Goal: Task Accomplishment & Management: Manage account settings

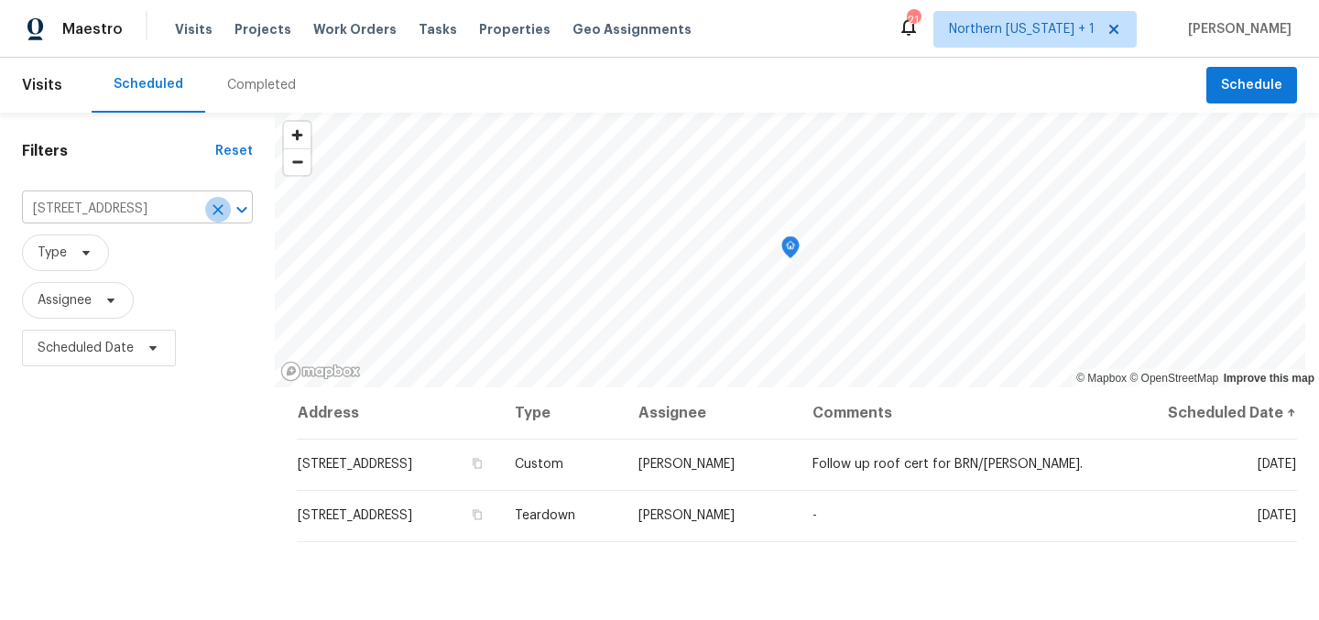
click at [219, 218] on button "Clear" at bounding box center [218, 210] width 26 height 26
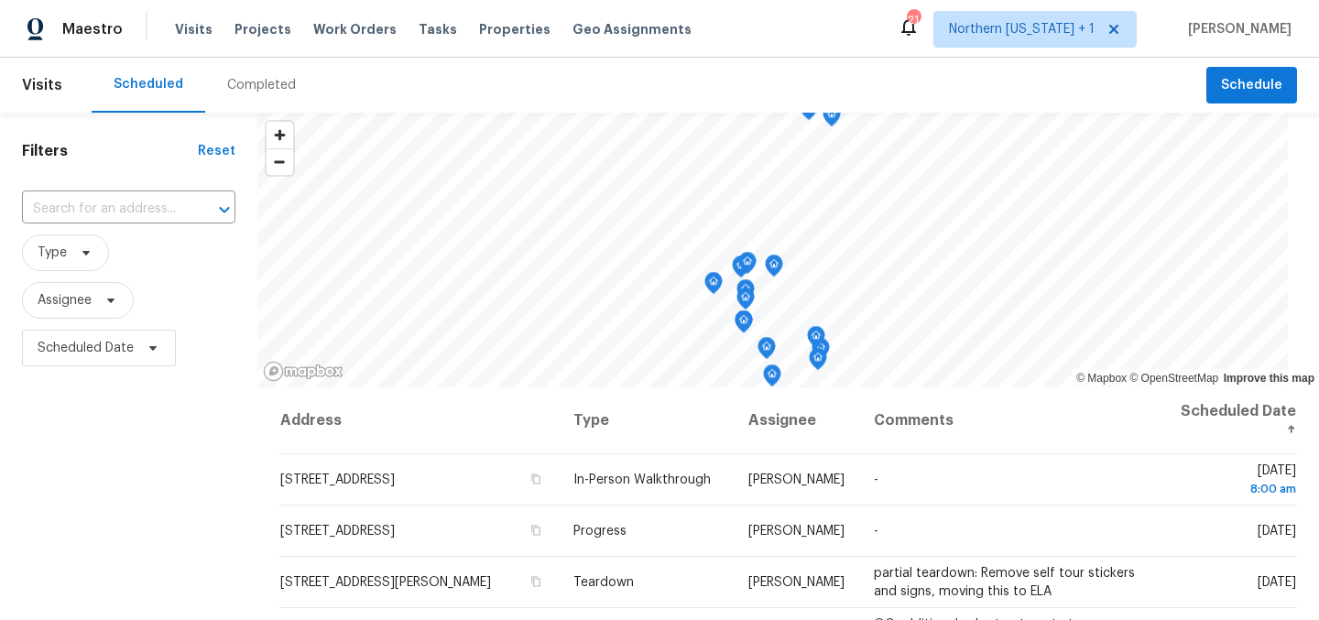
click at [539, 79] on div "Scheduled Completed" at bounding box center [649, 85] width 1115 height 55
click at [614, 73] on div "Scheduled Completed" at bounding box center [649, 85] width 1115 height 55
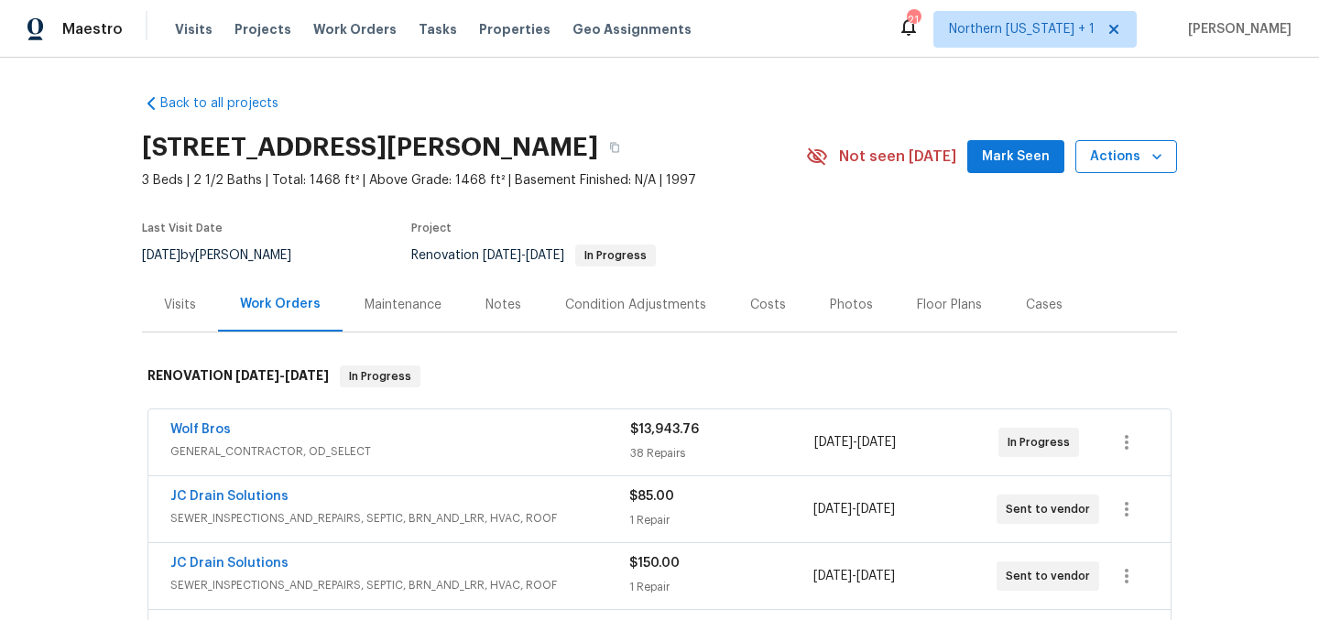
click at [1099, 153] on span "Actions" at bounding box center [1126, 157] width 72 height 23
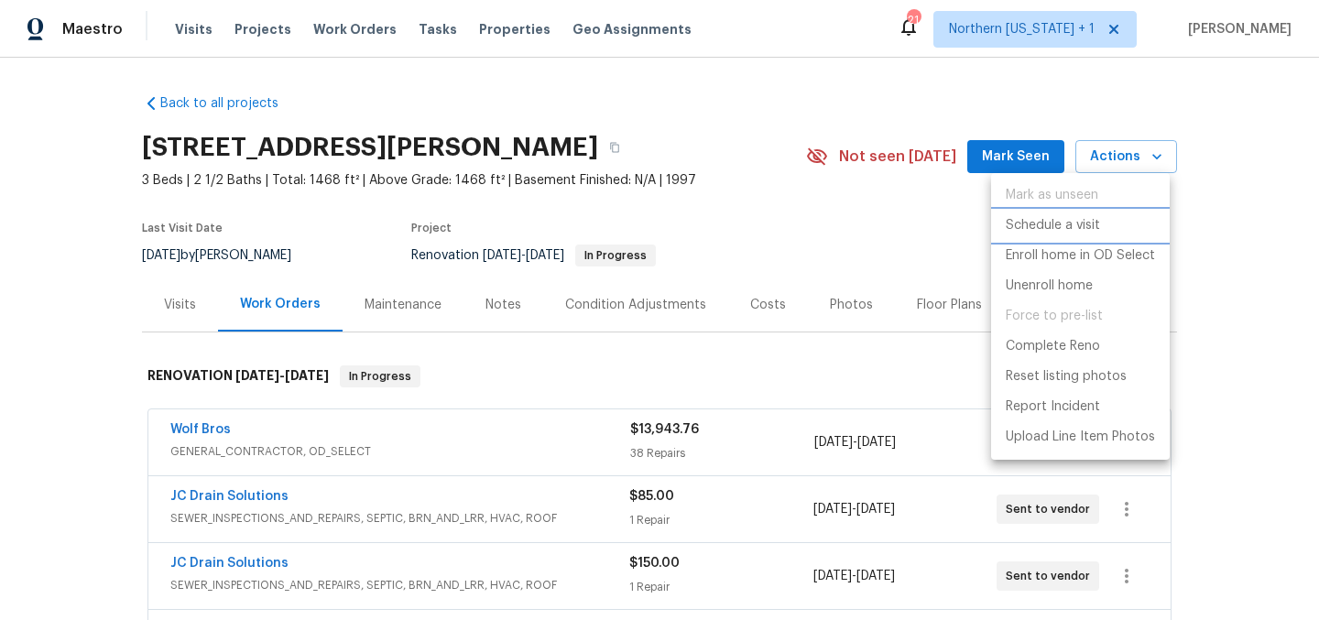
click at [1077, 227] on p "Schedule a visit" at bounding box center [1053, 225] width 94 height 19
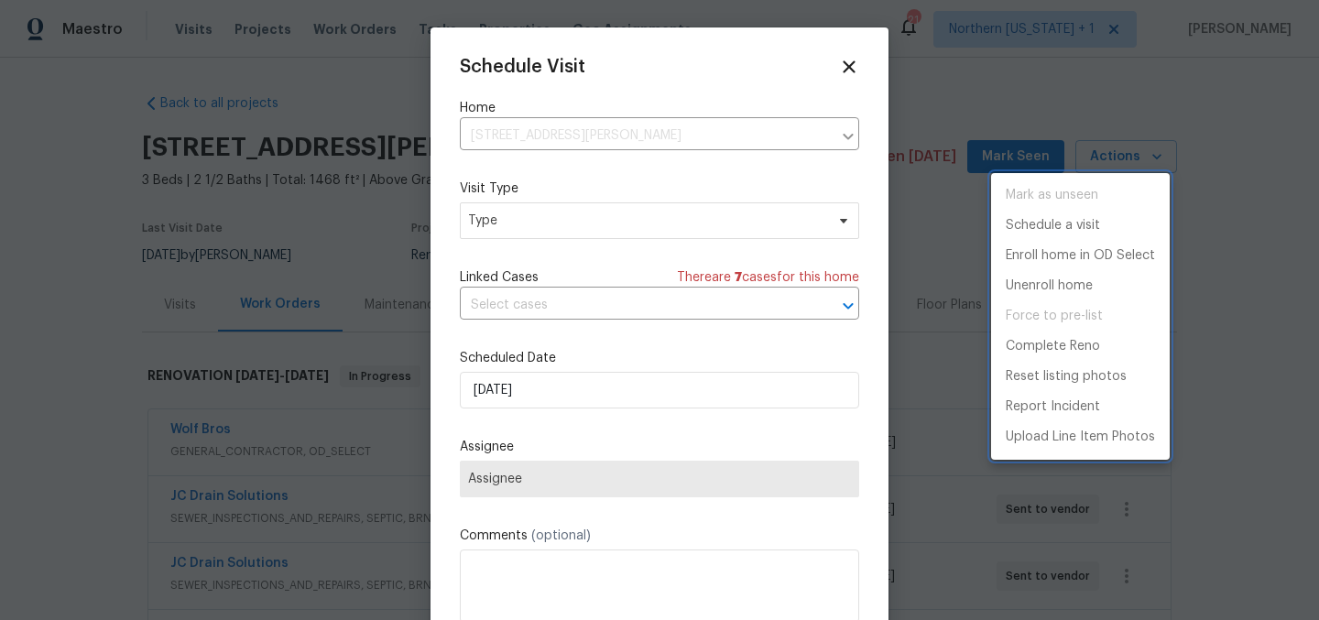
click at [489, 223] on div at bounding box center [659, 310] width 1319 height 620
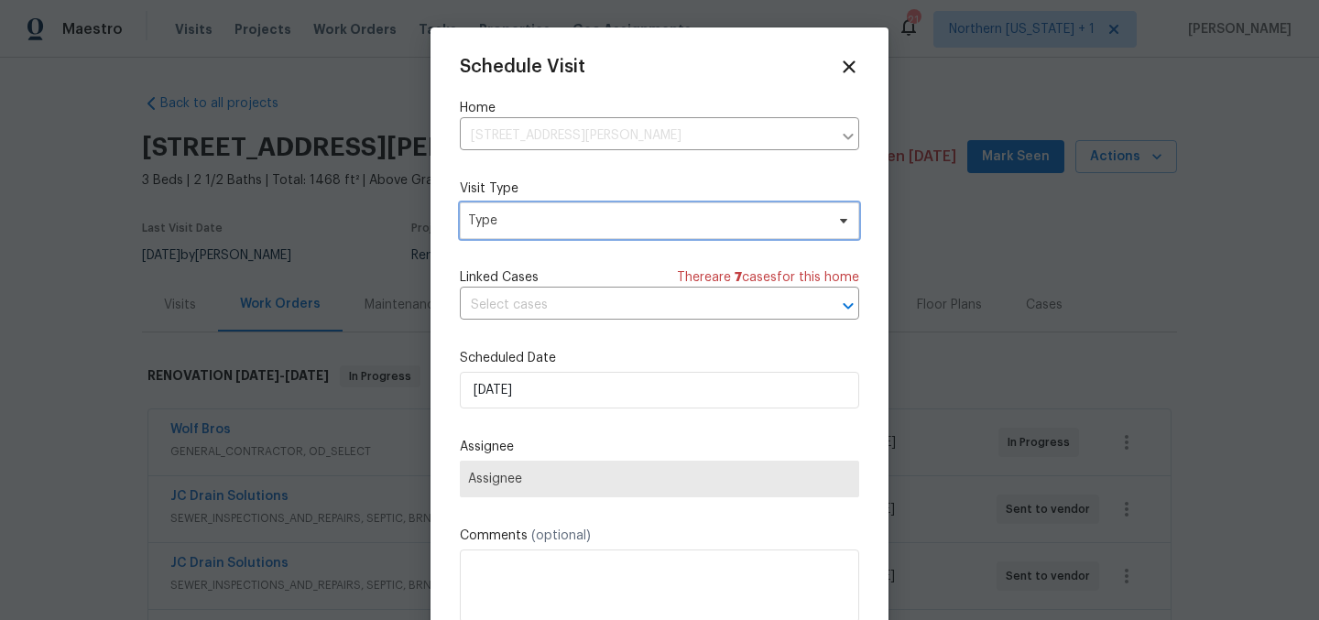
click at [512, 221] on span "Type" at bounding box center [646, 221] width 356 height 18
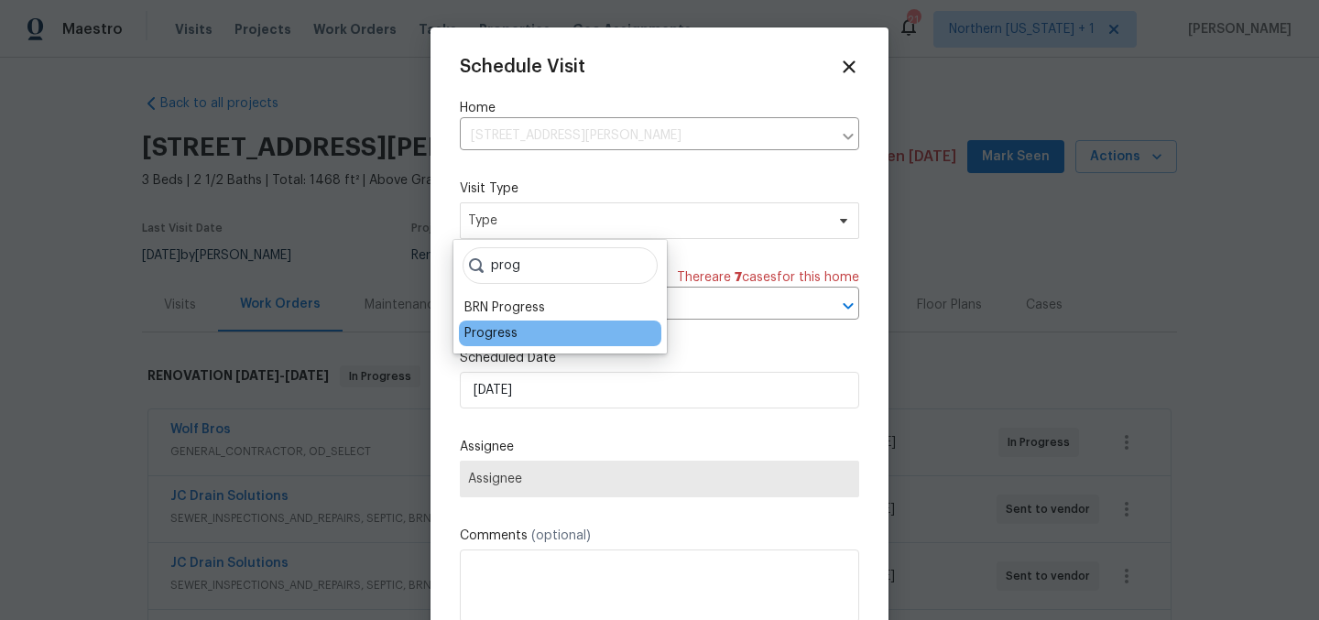
type input "prog"
click at [539, 338] on div "Progress" at bounding box center [560, 334] width 202 height 26
click at [478, 327] on div "Progress" at bounding box center [490, 333] width 53 height 18
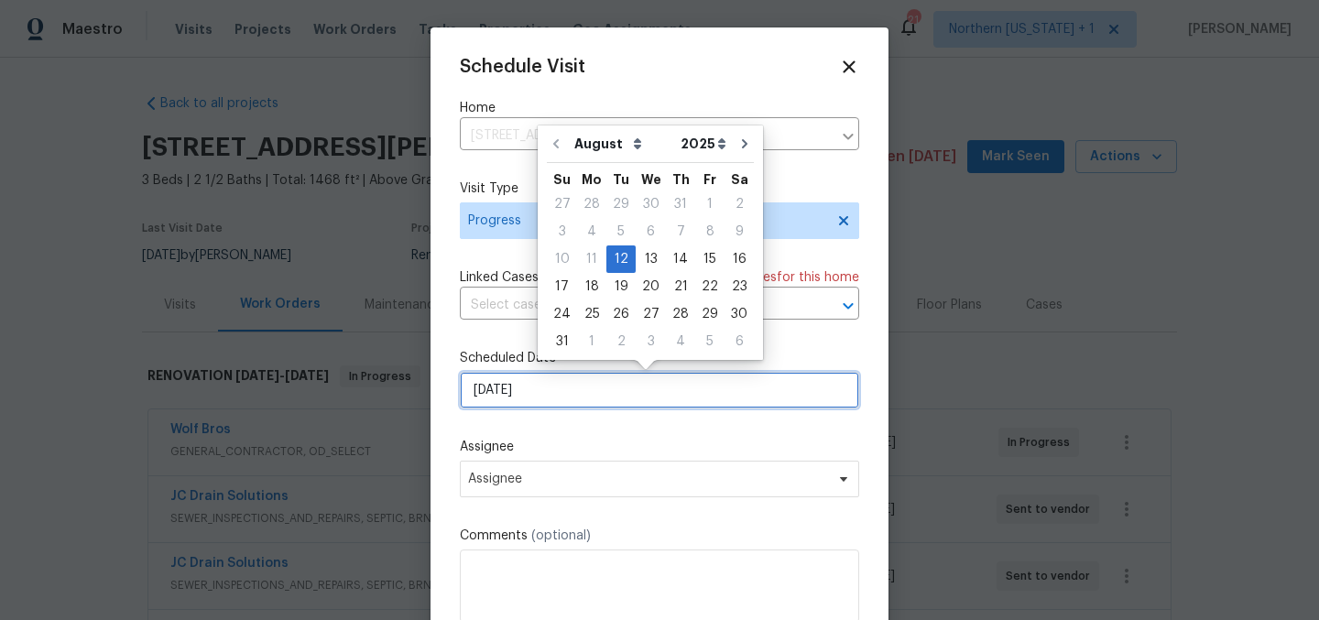
click at [542, 396] on input "8/12/2025" at bounding box center [659, 390] width 399 height 37
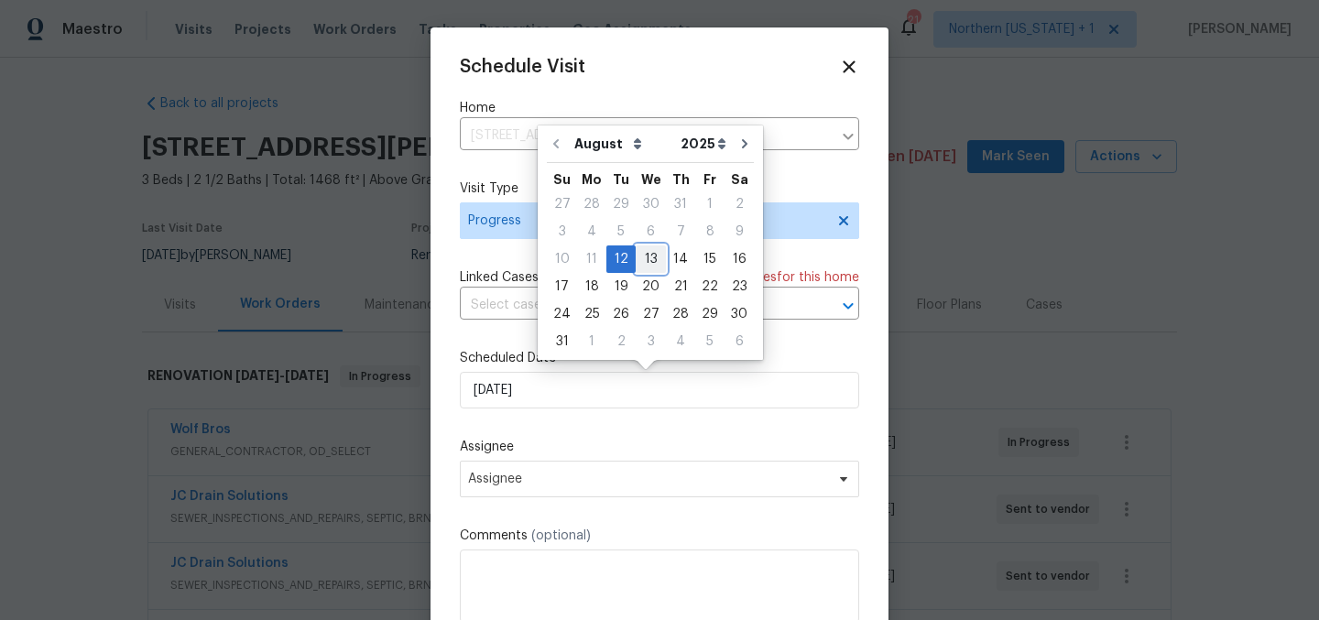
click at [648, 258] on div "13" at bounding box center [651, 259] width 30 height 26
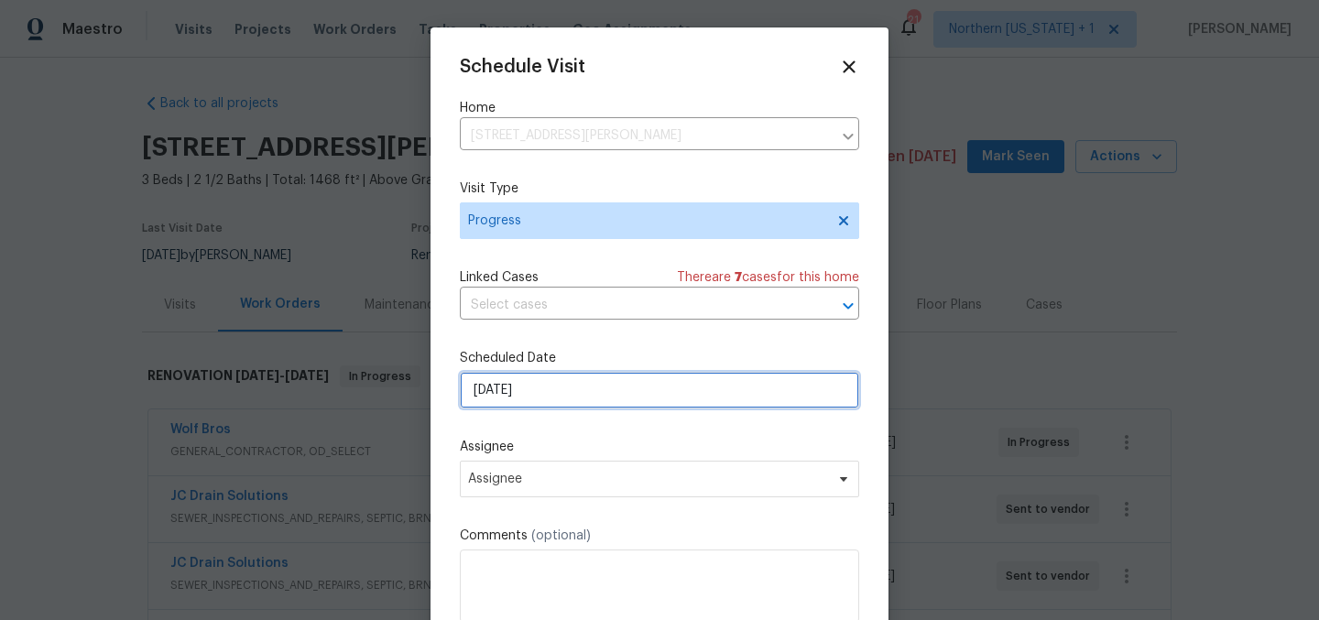
click at [568, 399] on input "8/13/2025" at bounding box center [659, 390] width 399 height 37
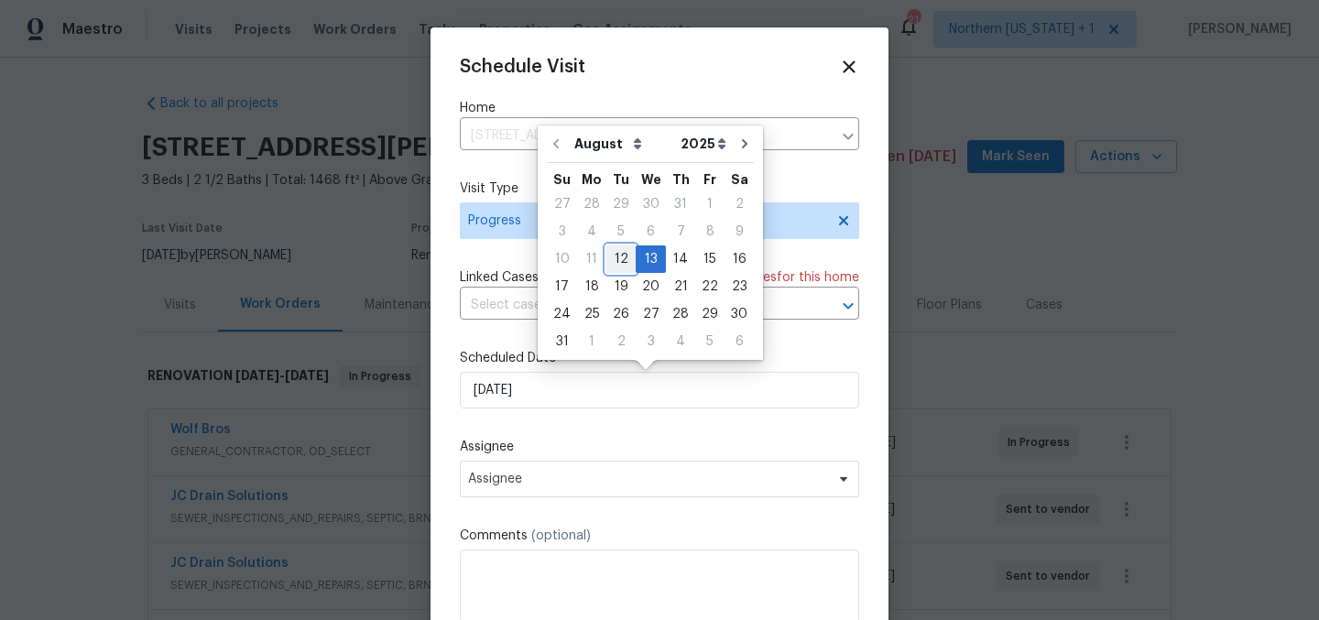
click at [618, 266] on div "12" at bounding box center [620, 259] width 29 height 26
type input "8/12/2025"
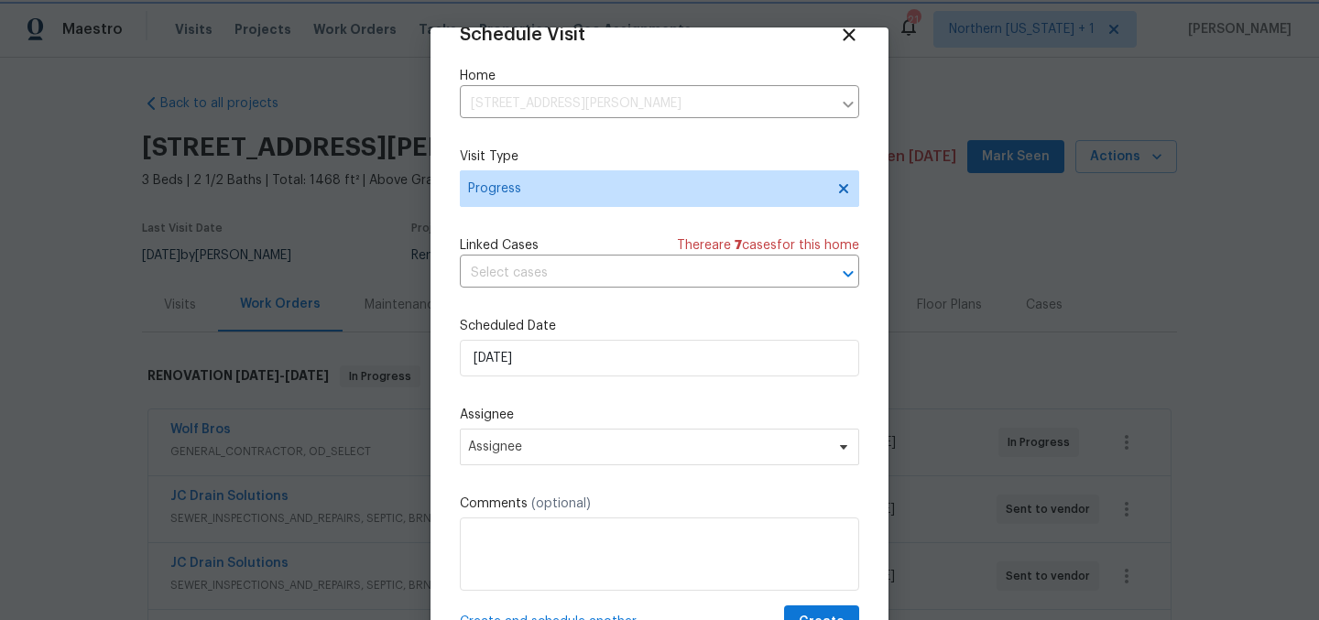
scroll to position [76, 0]
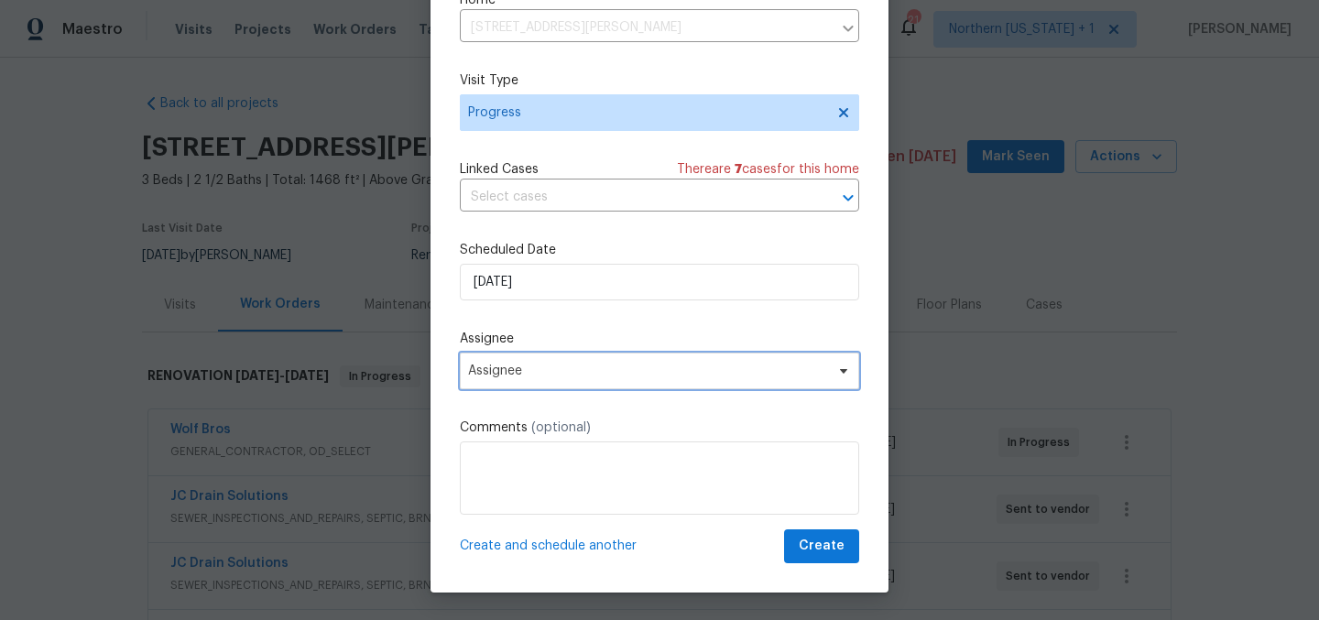
click at [615, 371] on span "Assignee" at bounding box center [647, 371] width 359 height 15
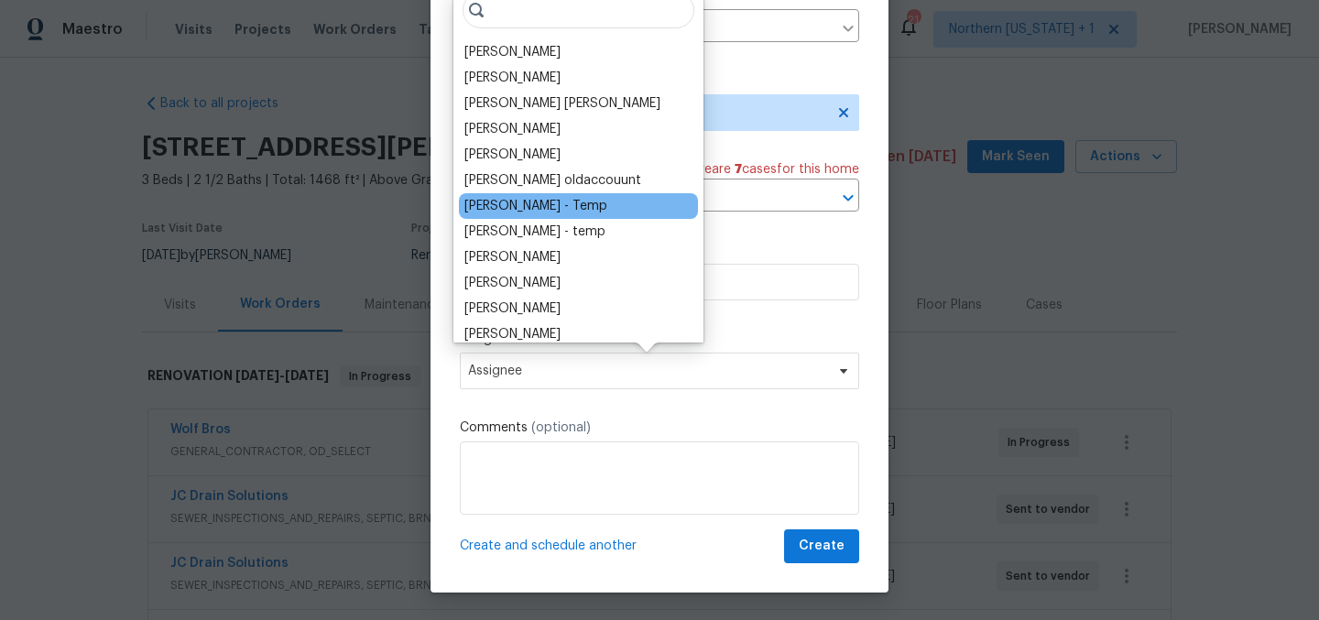
scroll to position [0, 0]
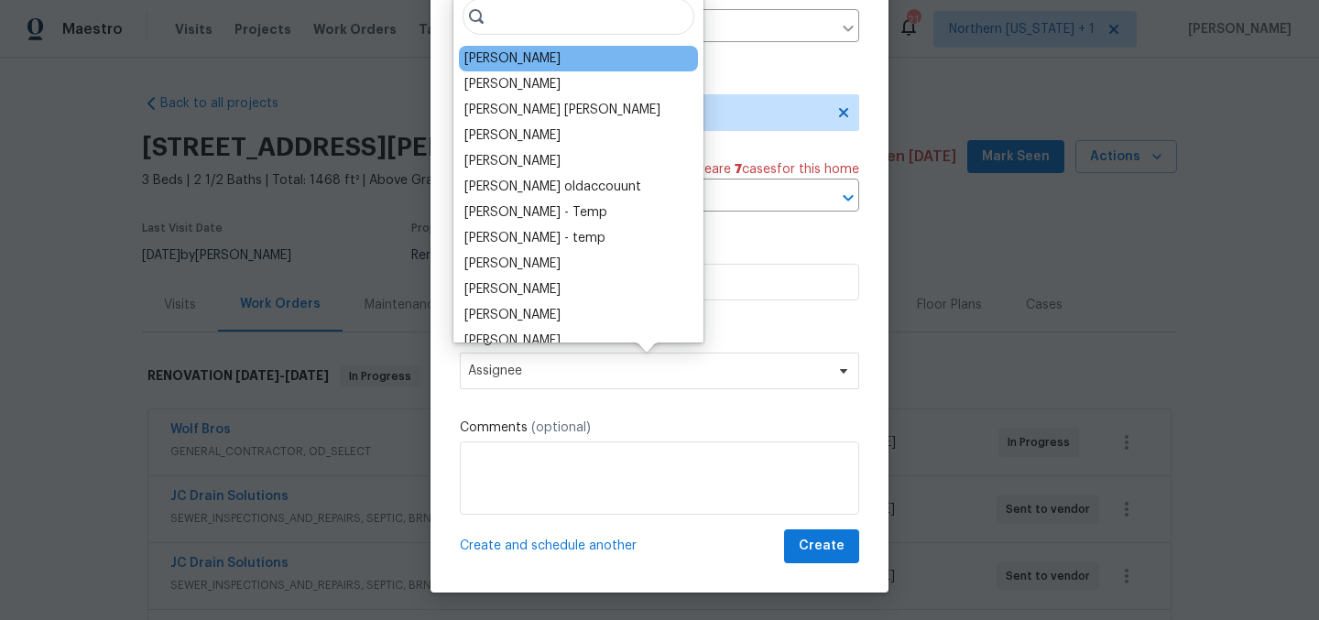
click at [547, 58] on div "[PERSON_NAME]" at bounding box center [512, 58] width 96 height 18
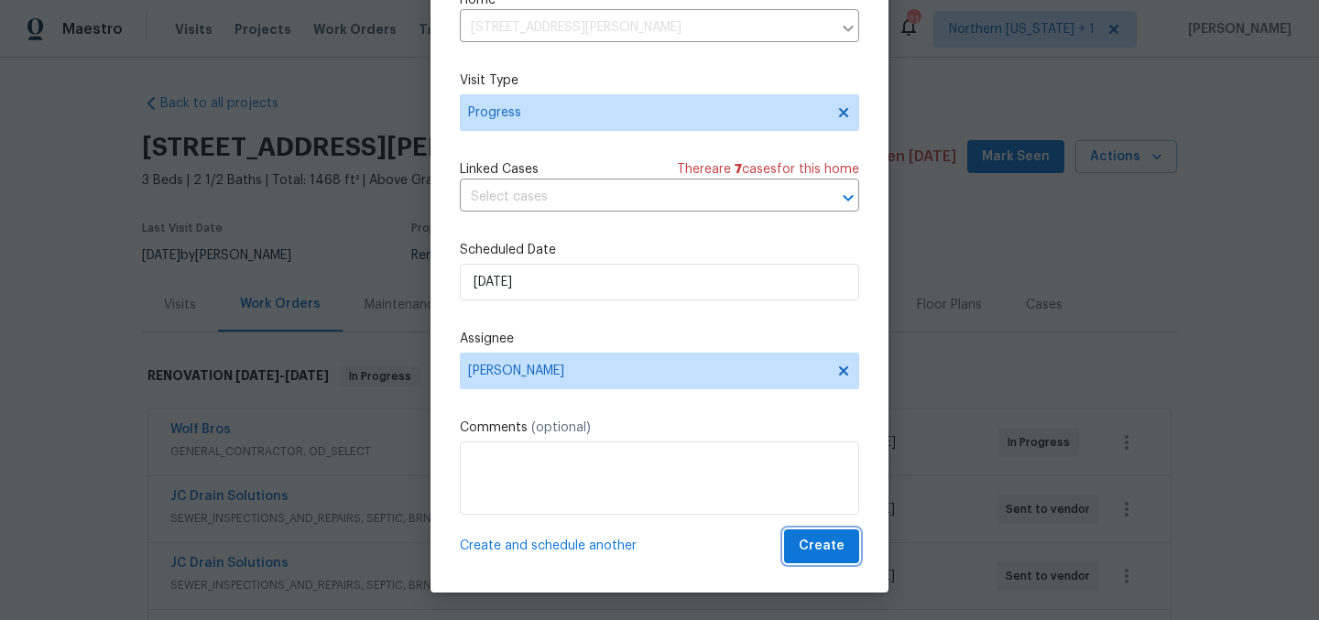
click at [803, 543] on span "Create" at bounding box center [822, 546] width 46 height 23
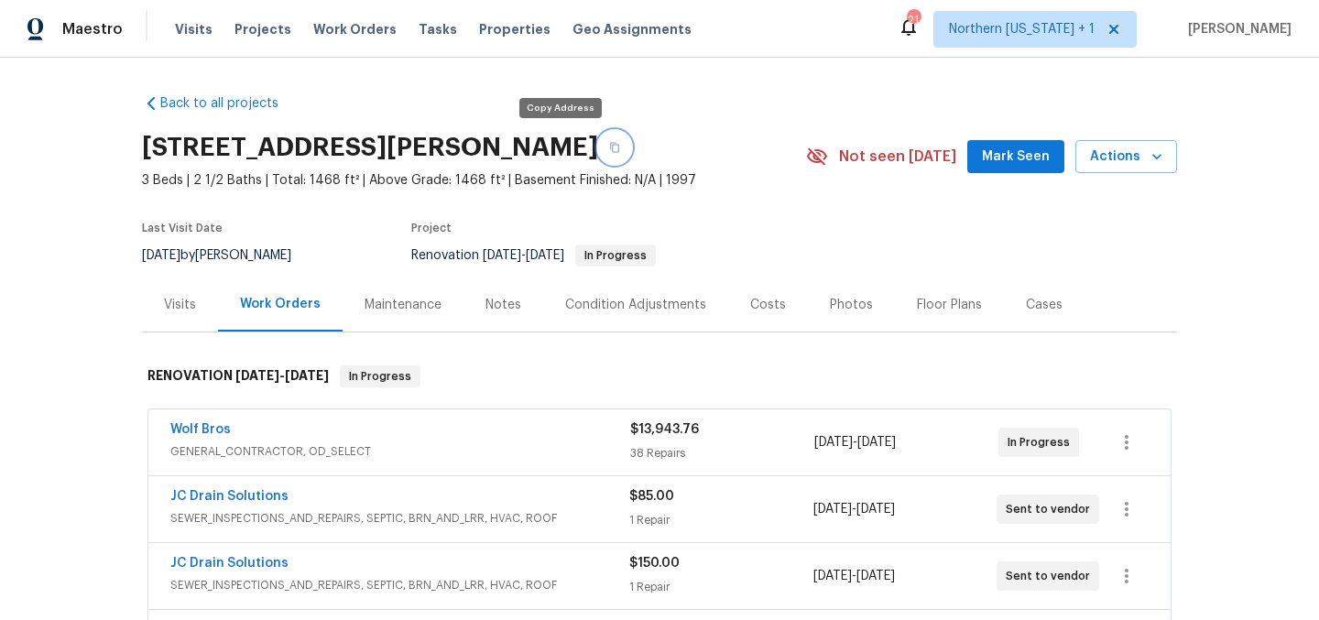
click at [609, 147] on icon "button" at bounding box center [614, 147] width 11 height 11
click at [485, 308] on div "Notes" at bounding box center [503, 305] width 36 height 18
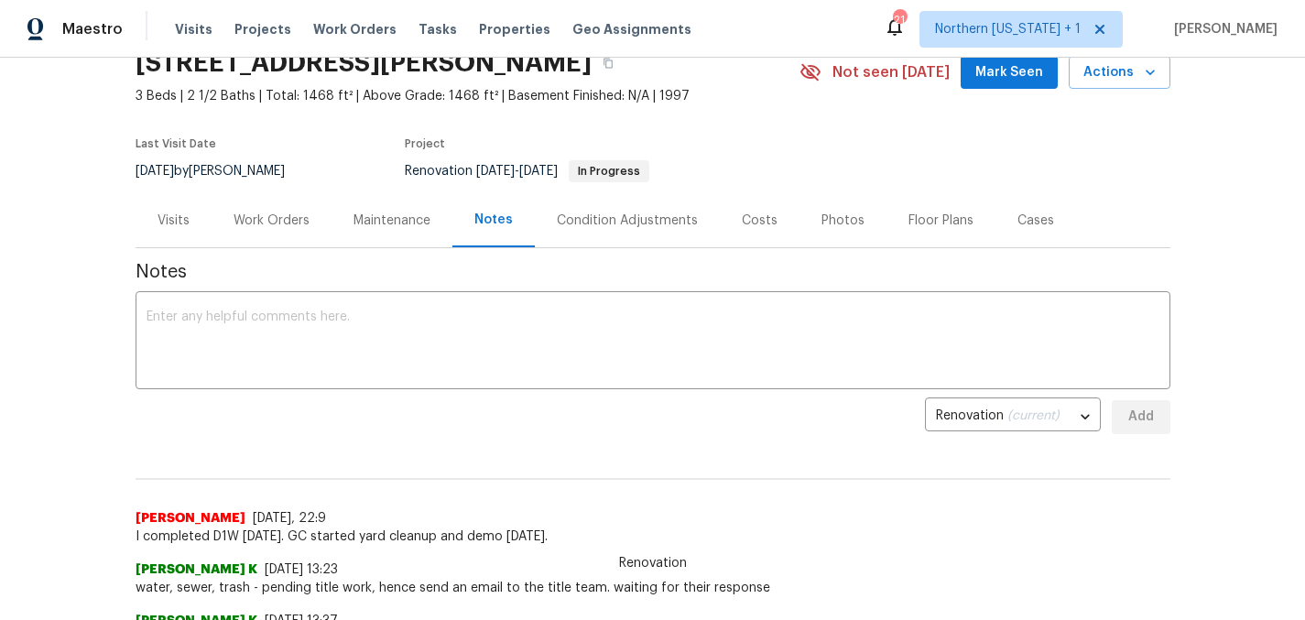
scroll to position [85, 0]
click at [693, 346] on textarea at bounding box center [653, 342] width 1013 height 64
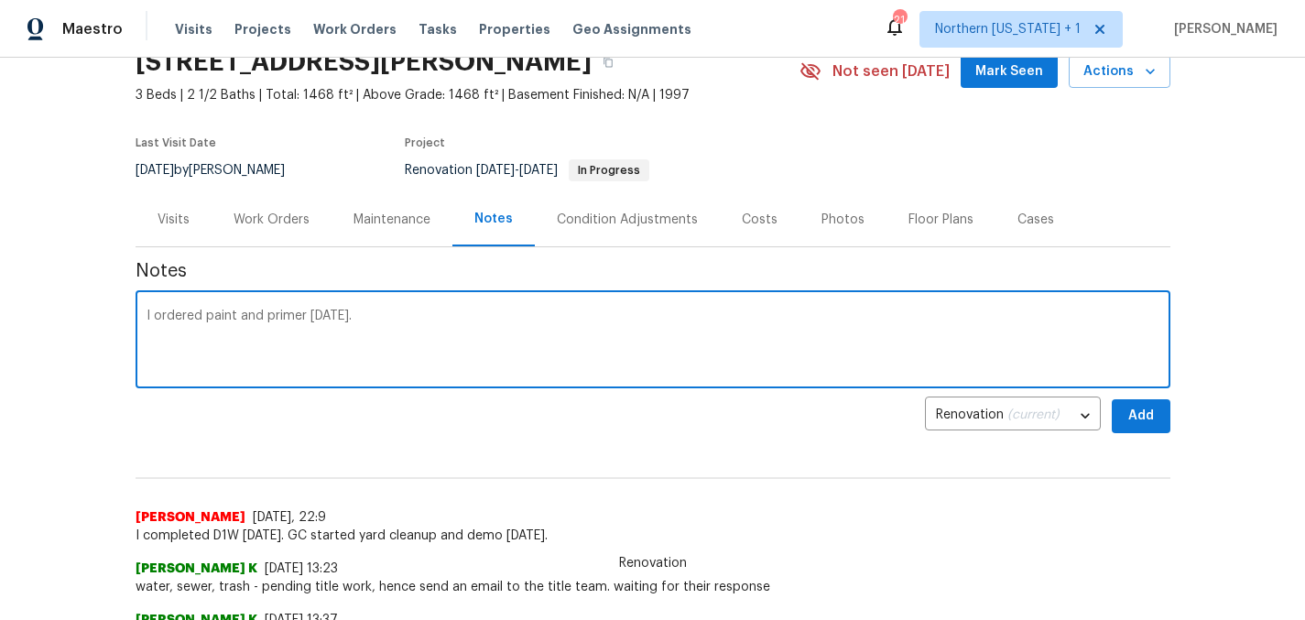
type textarea "I ordered paint and primer today."
click at [1139, 419] on span "Add" at bounding box center [1141, 416] width 29 height 23
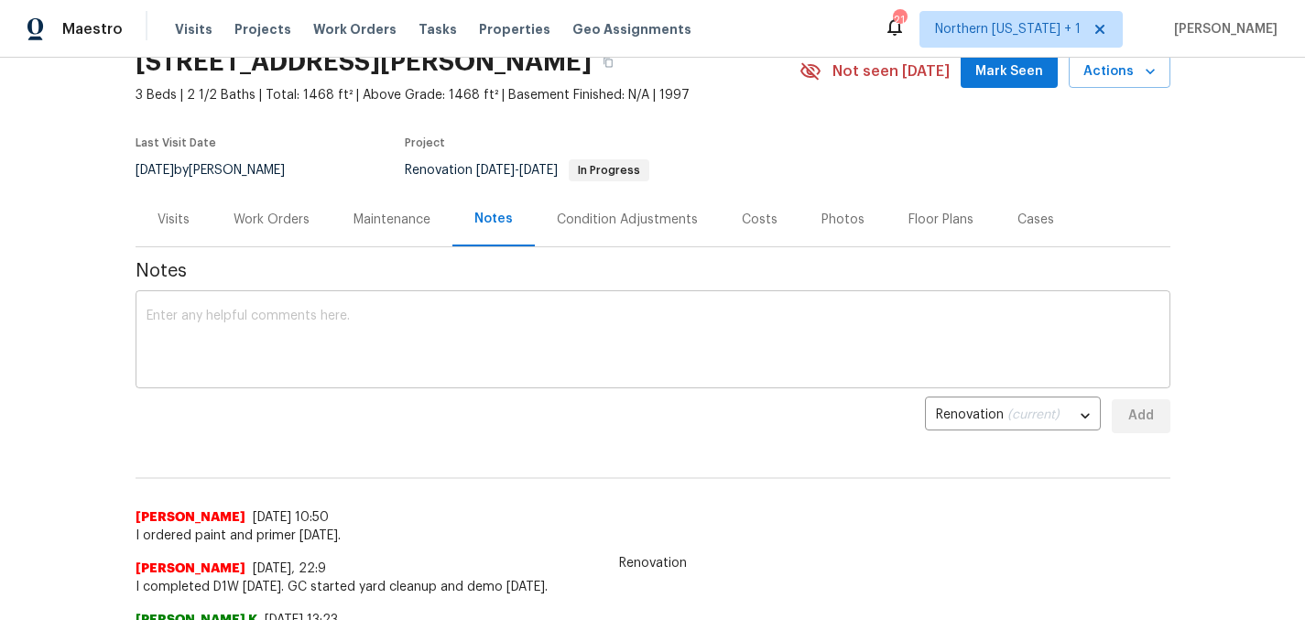
click at [1028, 342] on textarea at bounding box center [653, 342] width 1013 height 64
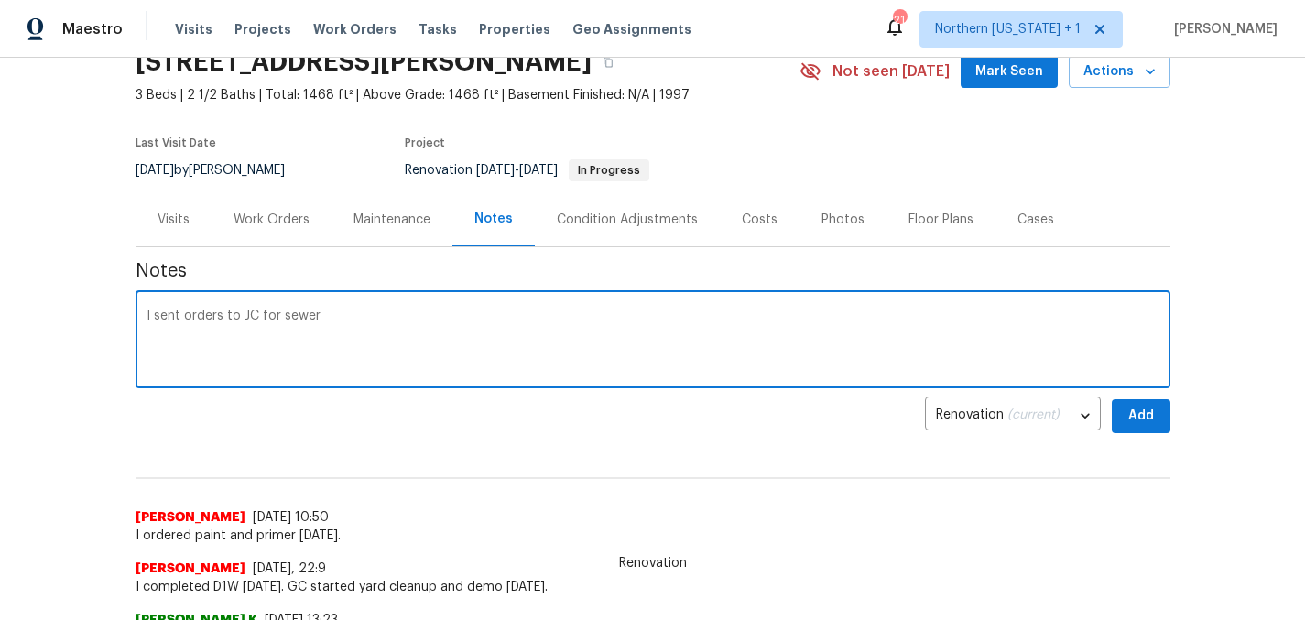
click at [229, 322] on textarea "I sent orders to JC for sewer" at bounding box center [653, 342] width 1013 height 64
click at [226, 319] on textarea "I sent orders to JC for sewer" at bounding box center [653, 342] width 1013 height 64
click at [452, 319] on textarea "I sent orders today to JC for sewer" at bounding box center [653, 342] width 1013 height 64
type textarea "I sent orders today to JC for sewer inspection and HVAC quote. Waiting for them…"
click at [1135, 408] on span "Add" at bounding box center [1141, 416] width 29 height 23
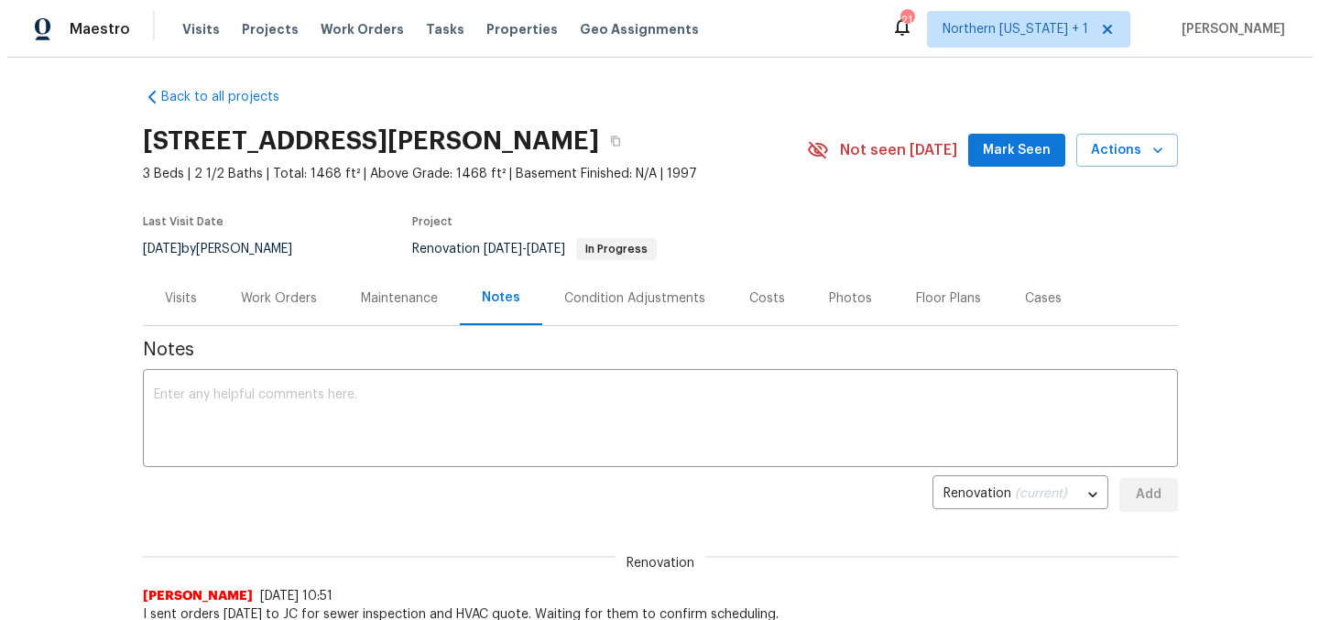
scroll to position [0, 0]
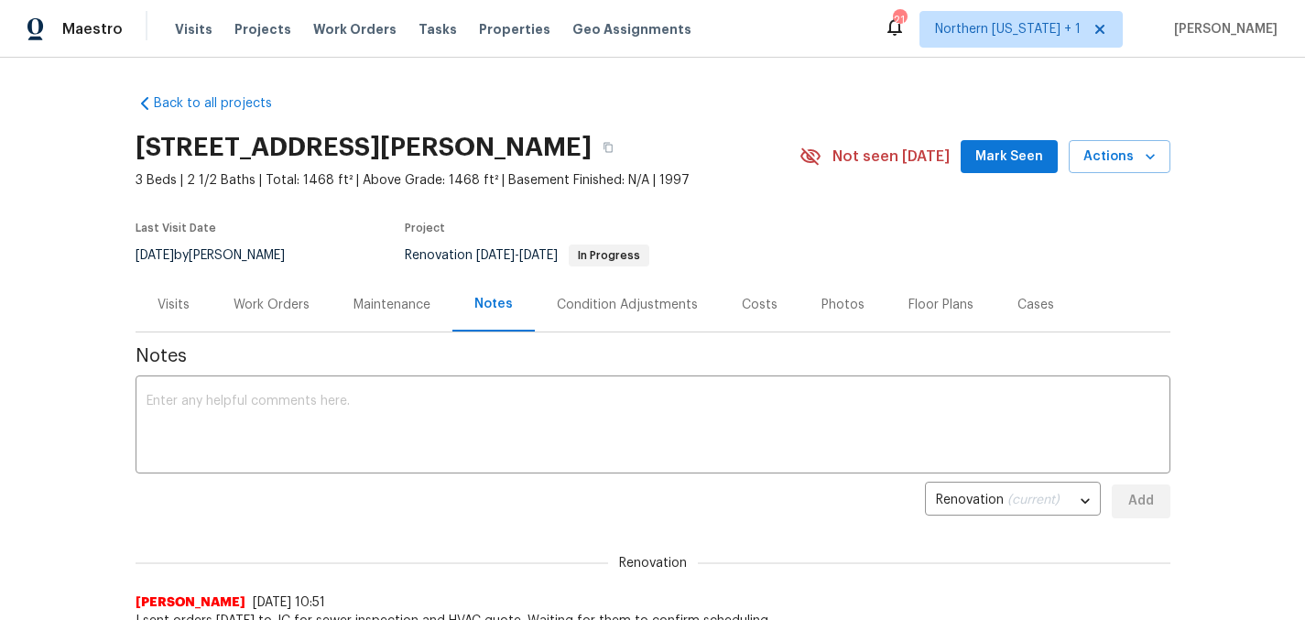
click at [293, 303] on div "Work Orders" at bounding box center [272, 305] width 76 height 18
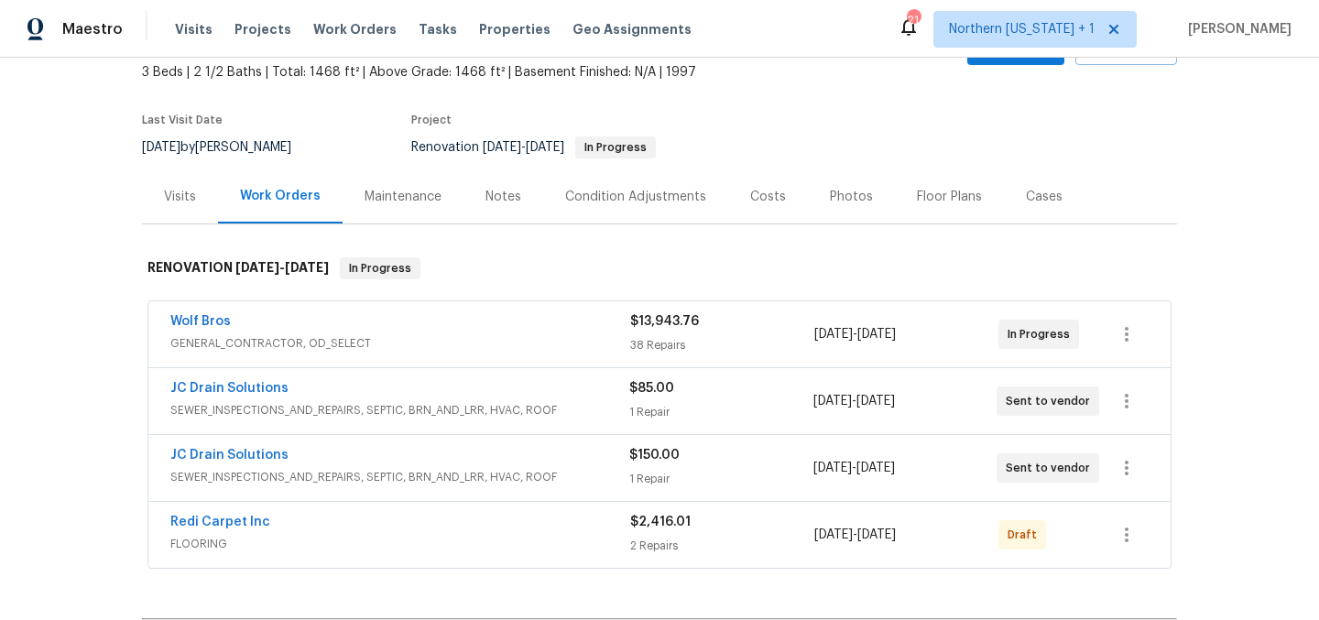
scroll to position [128, 0]
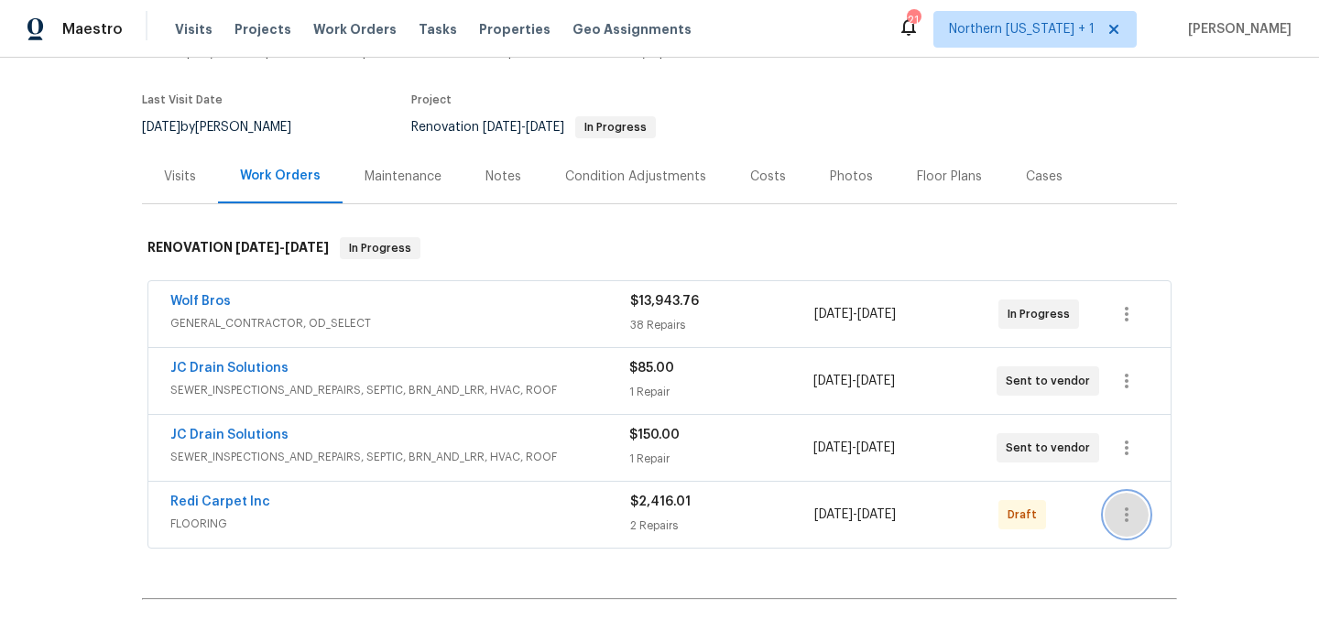
click at [1133, 519] on button "button" at bounding box center [1127, 515] width 44 height 44
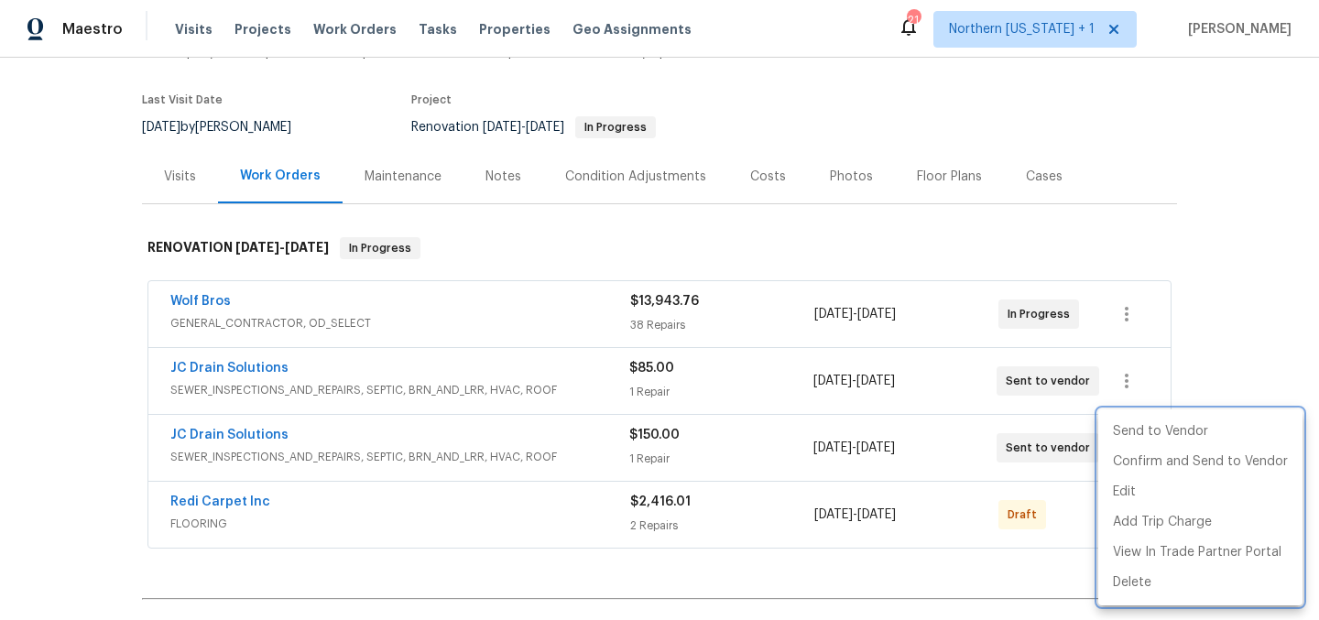
click at [497, 567] on div at bounding box center [659, 310] width 1319 height 620
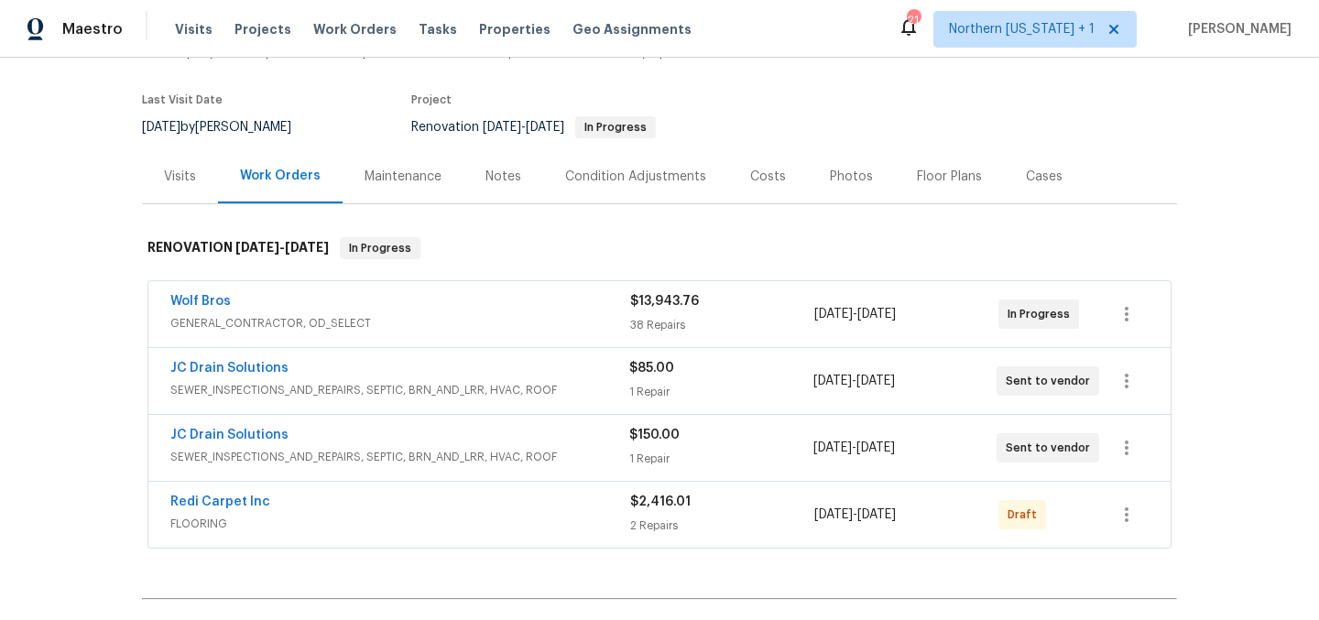
click at [321, 499] on div "Redi Carpet Inc" at bounding box center [400, 504] width 460 height 22
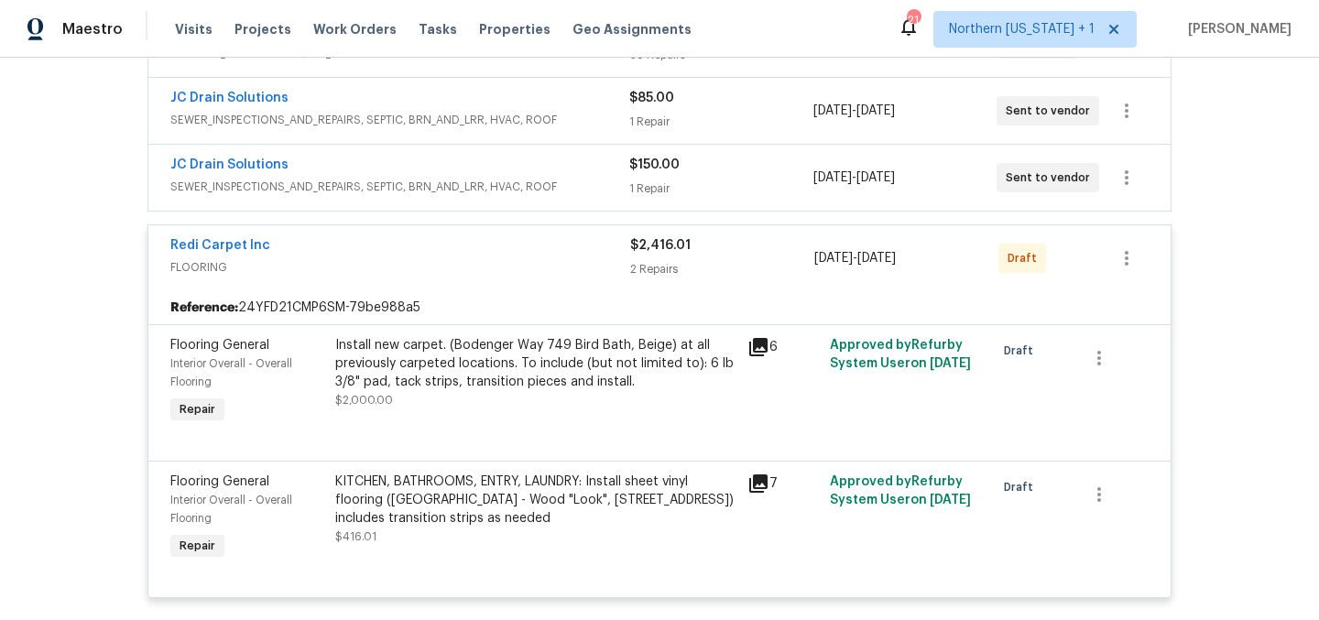
scroll to position [397, 0]
click at [1124, 265] on icon "button" at bounding box center [1127, 260] width 22 height 22
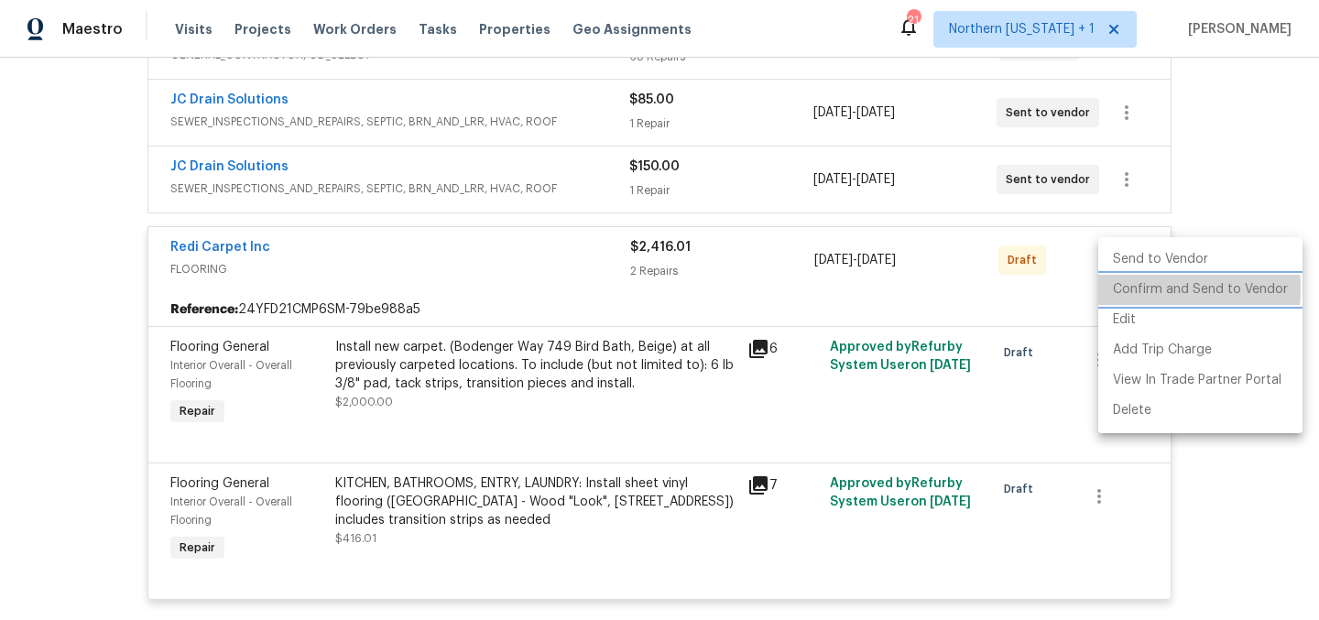
click at [1130, 288] on li "Confirm and Send to Vendor" at bounding box center [1200, 290] width 204 height 30
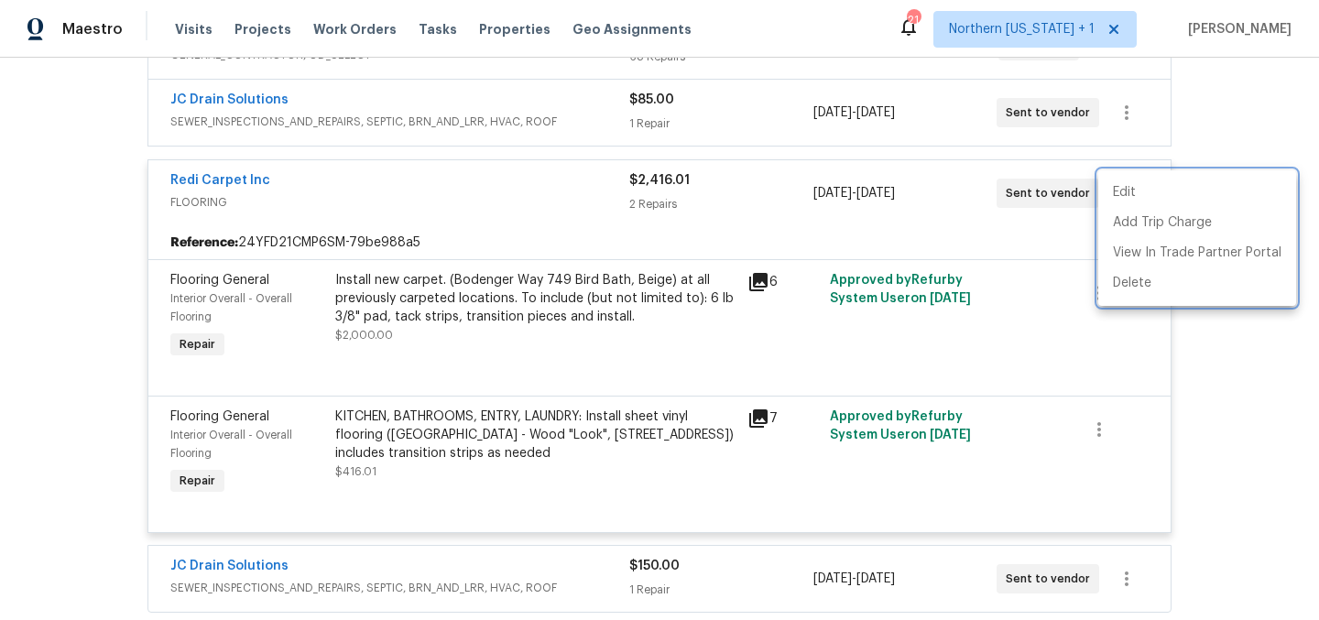
click at [402, 188] on div at bounding box center [659, 310] width 1319 height 620
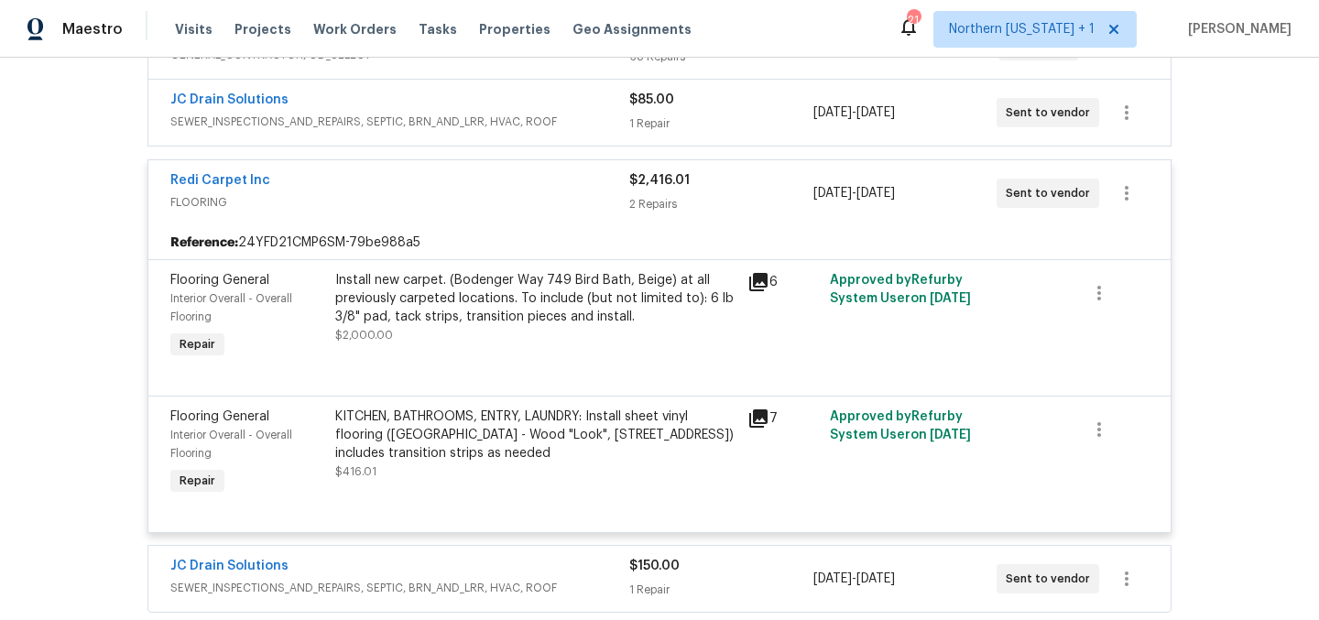
click at [408, 172] on div "Redi Carpet Inc" at bounding box center [399, 182] width 459 height 22
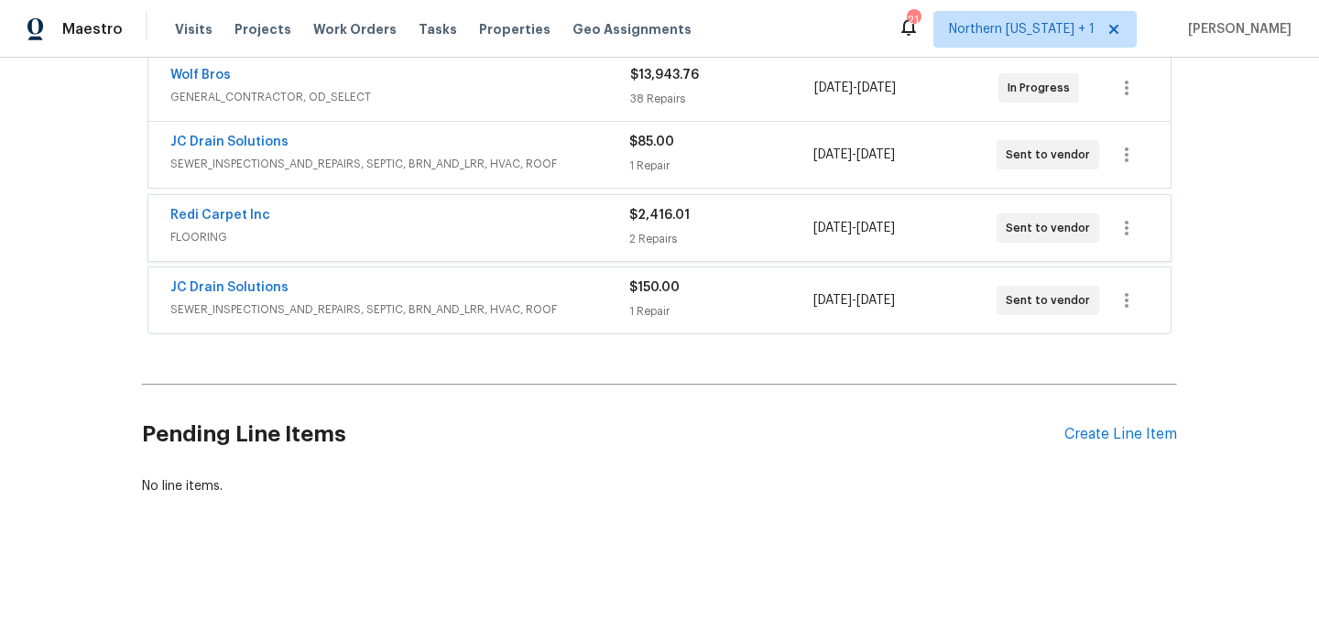
scroll to position [356, 0]
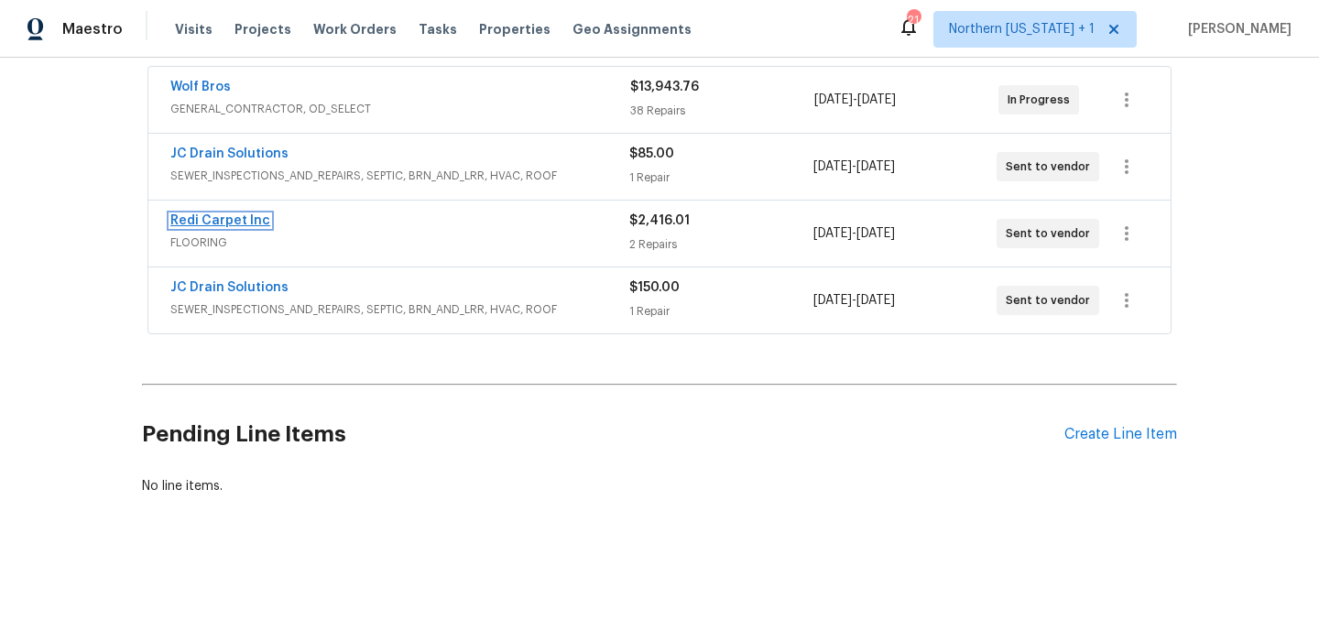
click at [245, 214] on link "Redi Carpet Inc" at bounding box center [220, 220] width 100 height 13
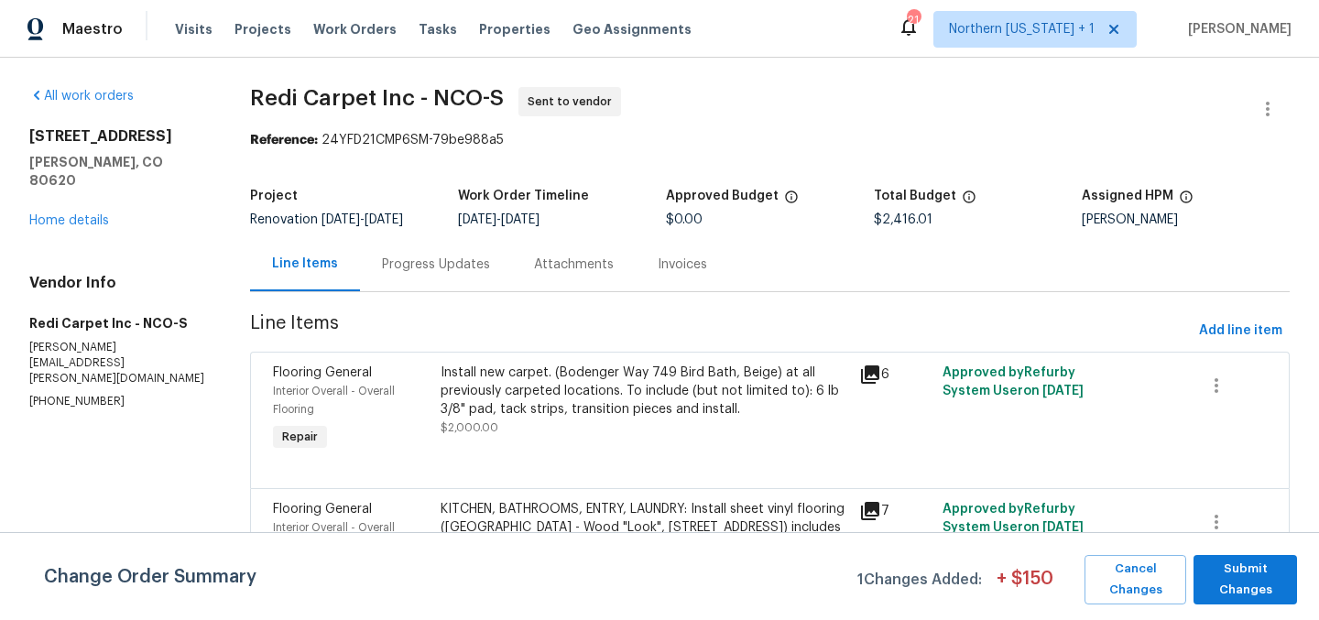
click at [437, 265] on div "Progress Updates" at bounding box center [436, 265] width 108 height 18
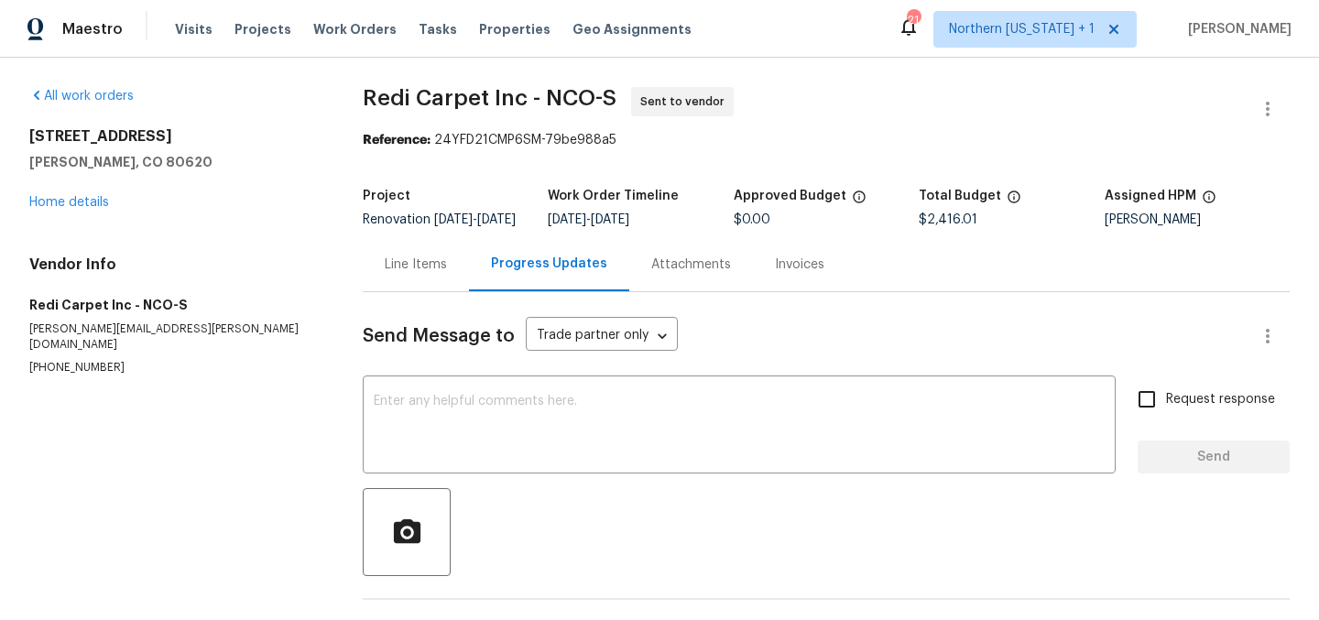
click at [392, 271] on div "Line Items" at bounding box center [416, 265] width 62 height 18
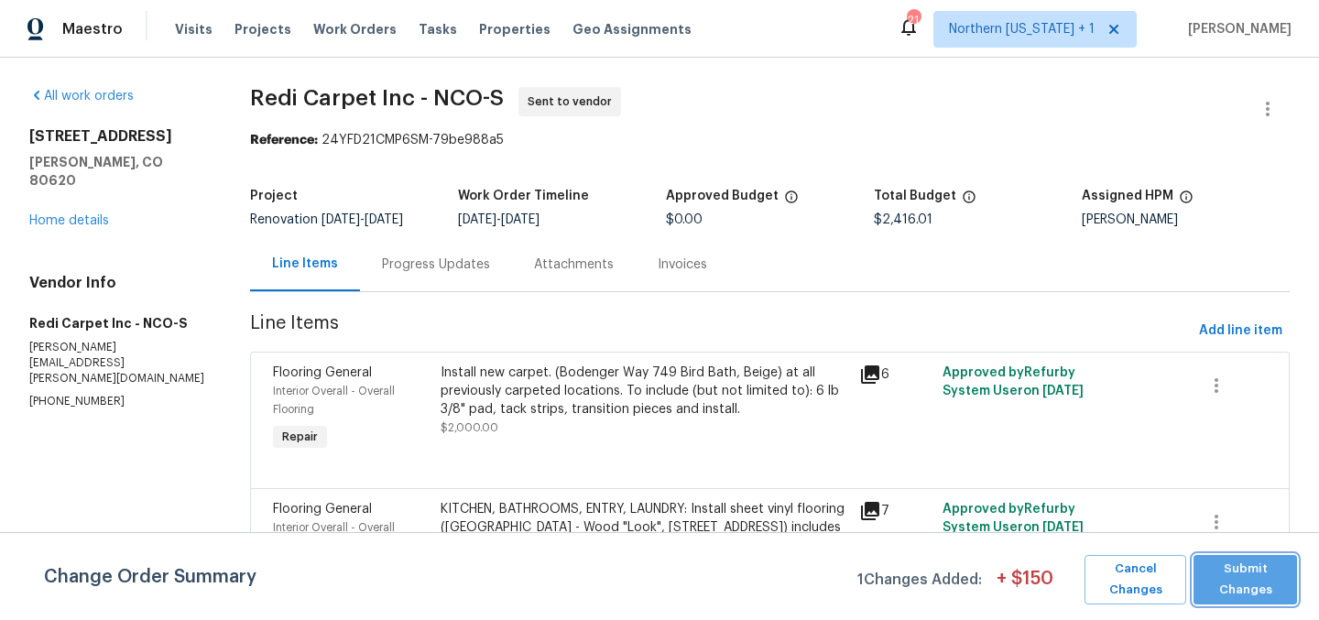
click at [1252, 593] on span "Submit Changes" at bounding box center [1245, 580] width 85 height 42
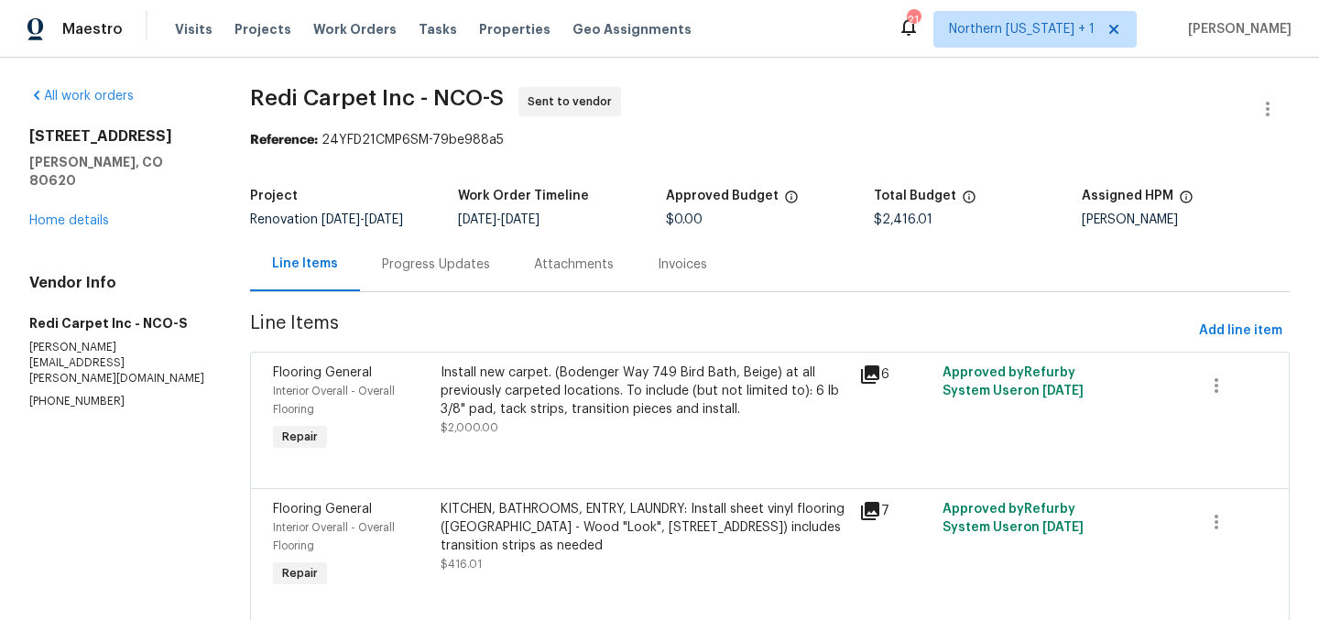
click at [430, 261] on div "Progress Updates" at bounding box center [436, 265] width 108 height 18
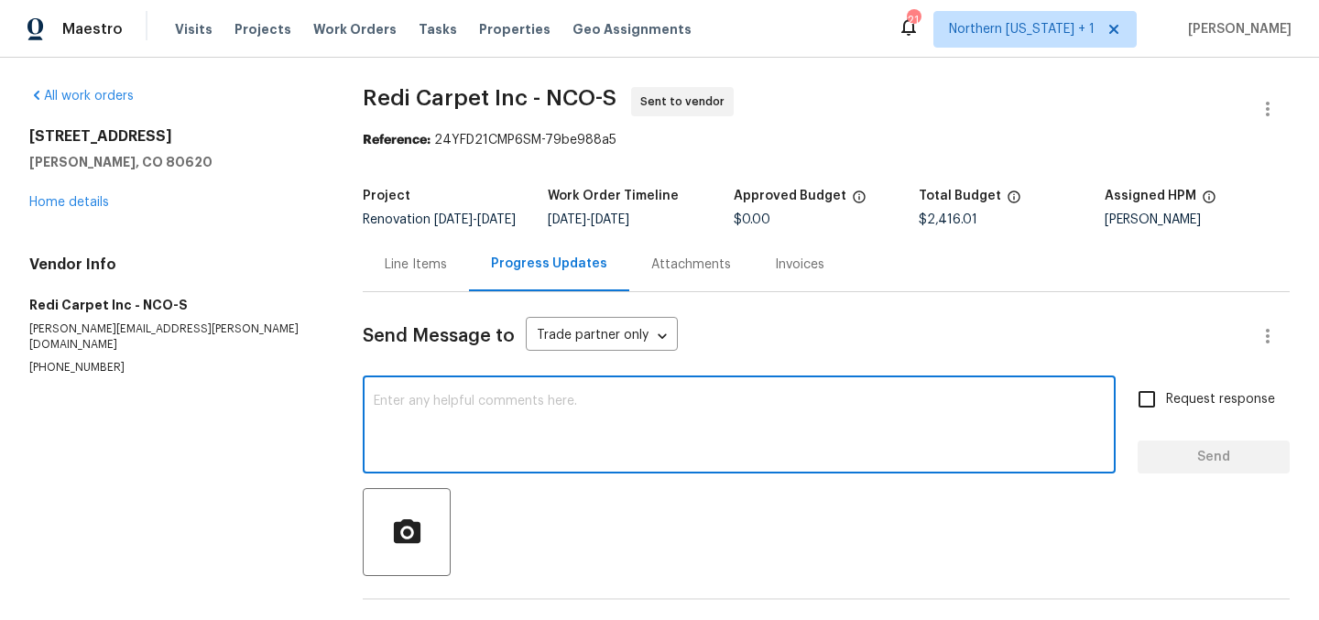
click at [736, 428] on textarea at bounding box center [739, 427] width 731 height 64
click at [656, 438] on textarea at bounding box center [739, 427] width 731 height 64
paste textarea "Hello Cheryl: Will you please schedule for measure asap? Our preferred install …"
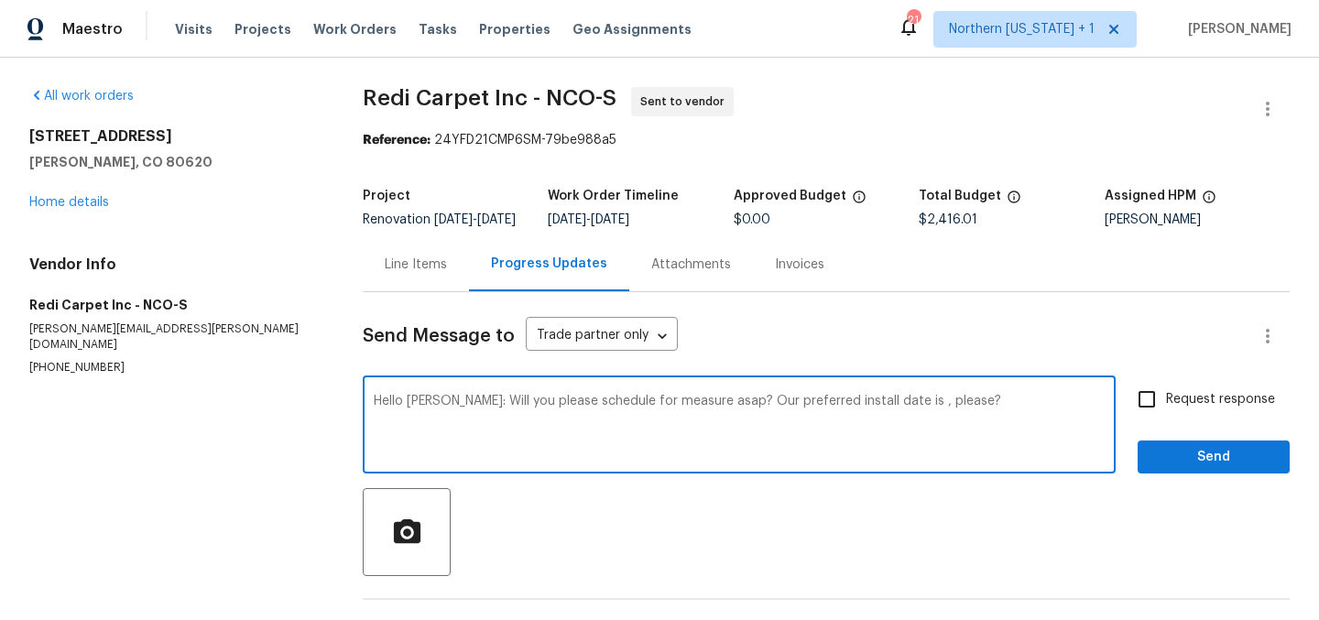
click at [881, 418] on textarea "Hello Cheryl: Will you please schedule for measure asap? Our preferred install …" at bounding box center [739, 427] width 731 height 64
click at [677, 443] on textarea "Hello Cheryl: Will you please schedule for measure asap? Our preferred install …" at bounding box center [739, 427] width 731 height 64
click at [760, 431] on textarea "Hello Cheryl: Will you please schedule for measure asap? Our preferred install …" at bounding box center [739, 427] width 731 height 64
click at [988, 412] on textarea "Hello Cheryl: Will you please schedule for measure asap? Our preferred install …" at bounding box center [739, 427] width 731 height 64
type textarea "Hello Cheryl: Will you please schedule for measure asap? Our preferred install …"
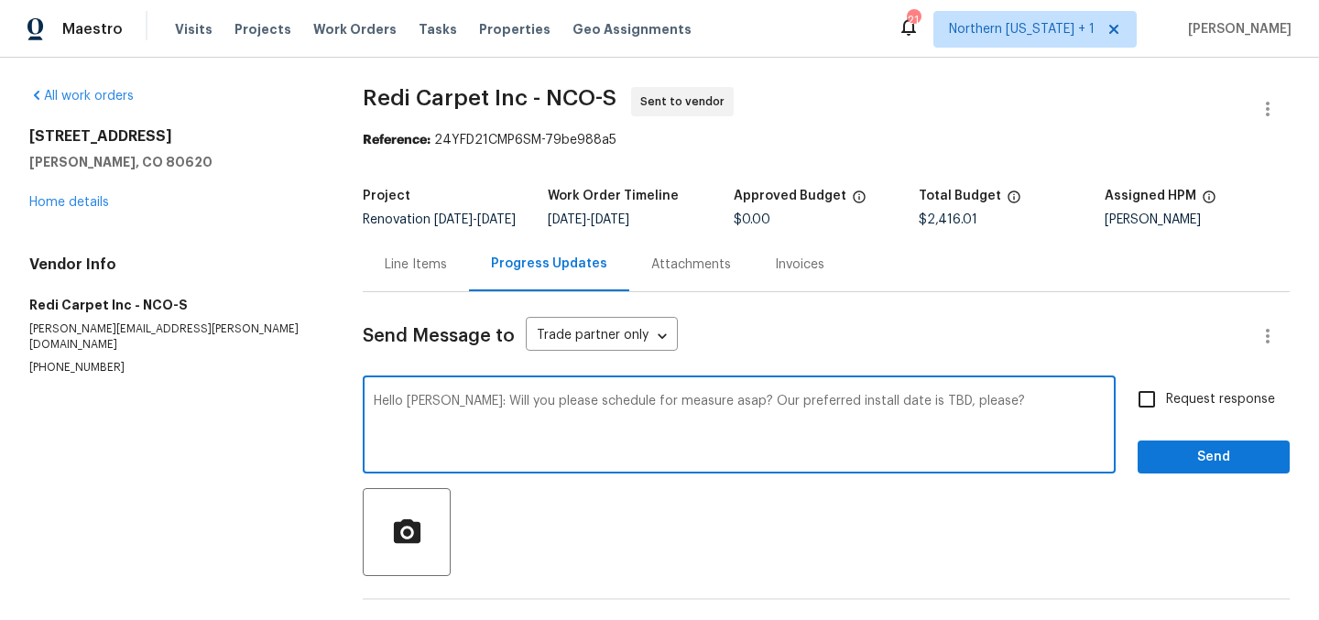
click at [1133, 416] on input "Request response" at bounding box center [1146, 399] width 38 height 38
checkbox input "true"
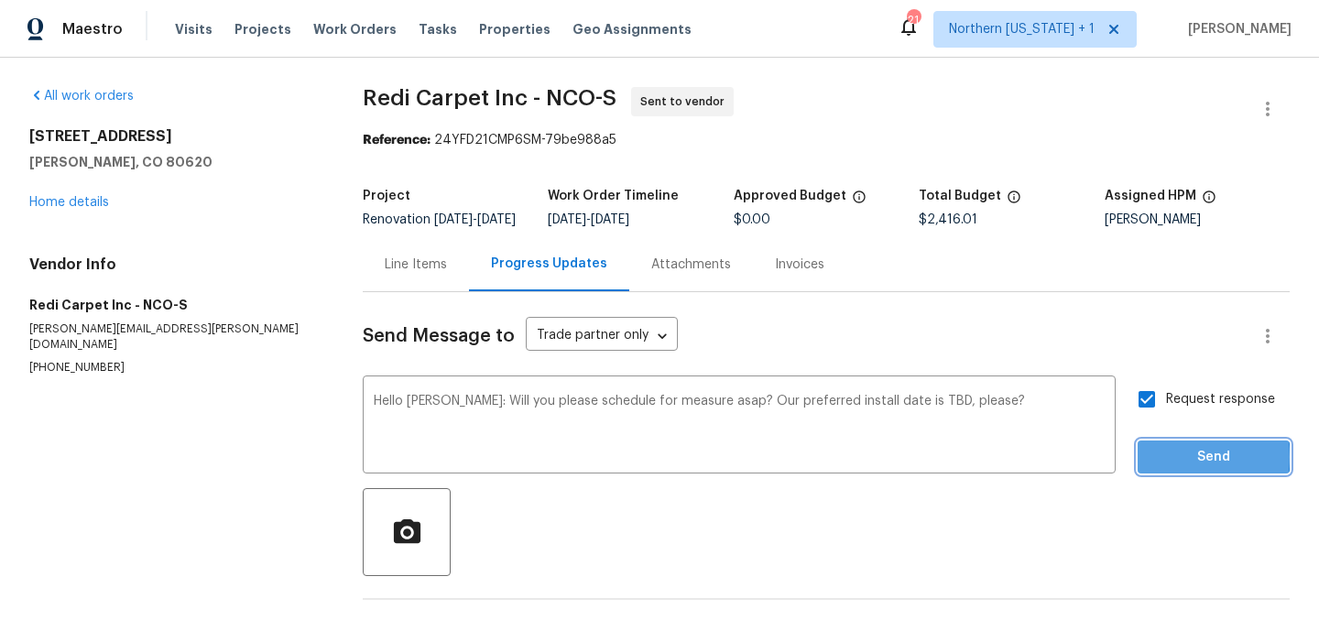
click at [1152, 469] on span "Send" at bounding box center [1213, 457] width 123 height 23
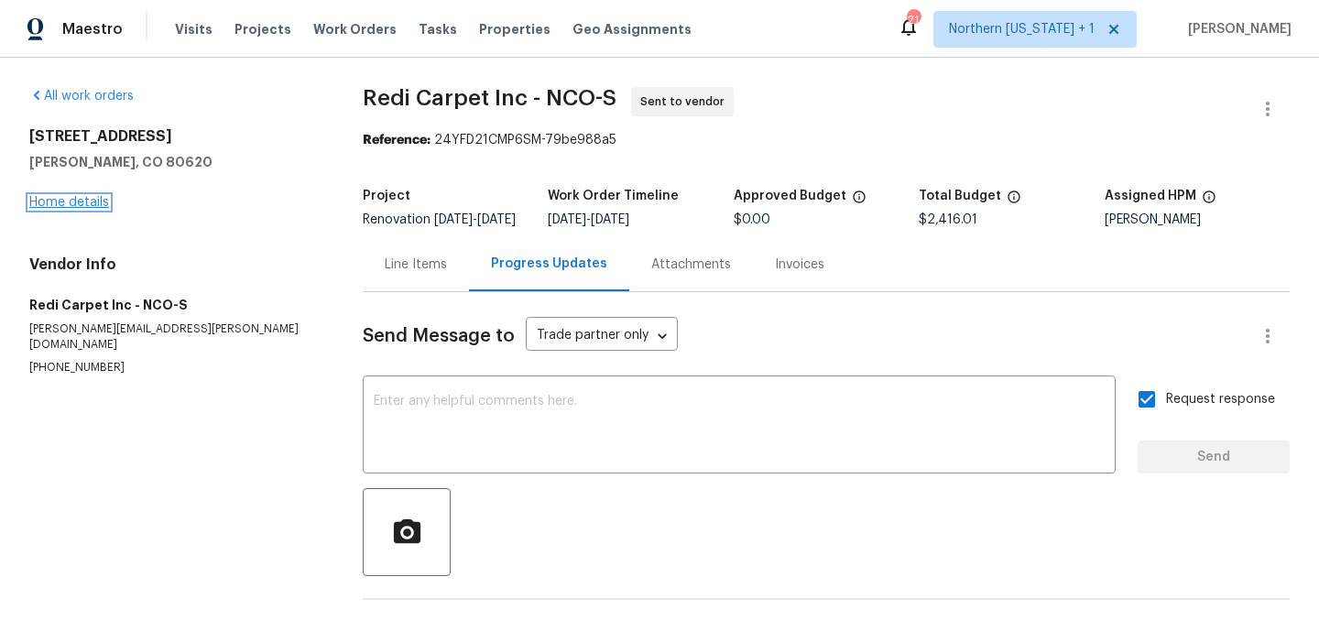
click at [38, 201] on link "Home details" at bounding box center [69, 202] width 80 height 13
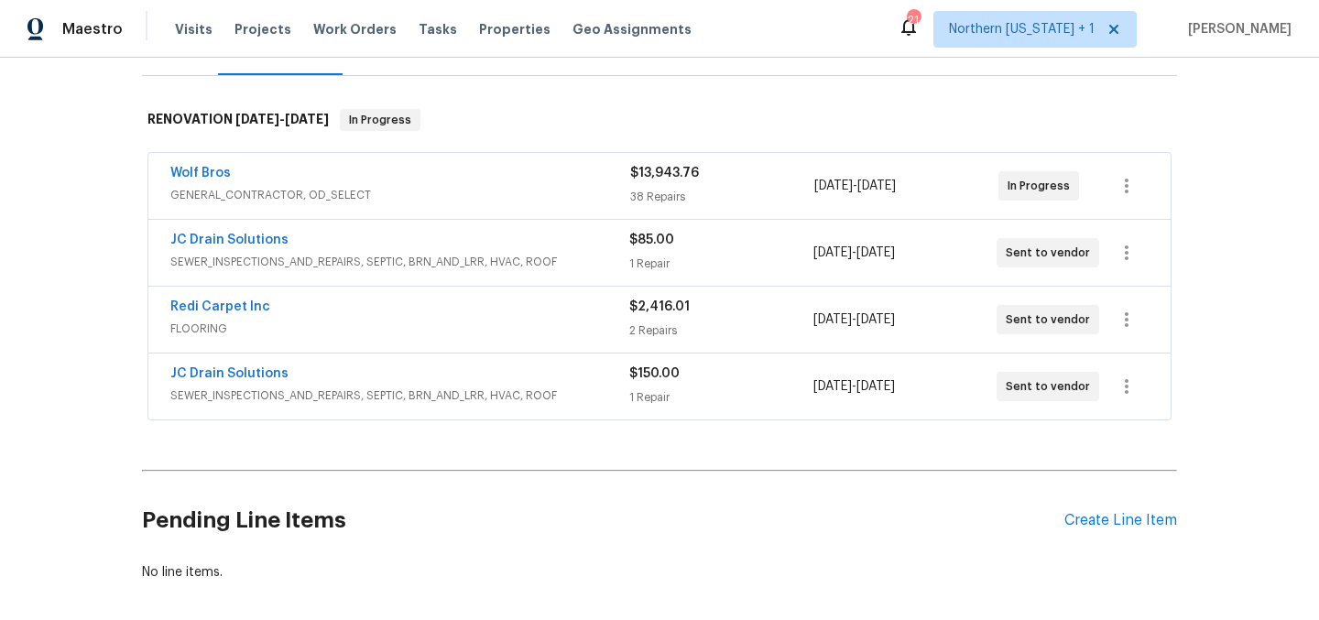
scroll to position [356, 0]
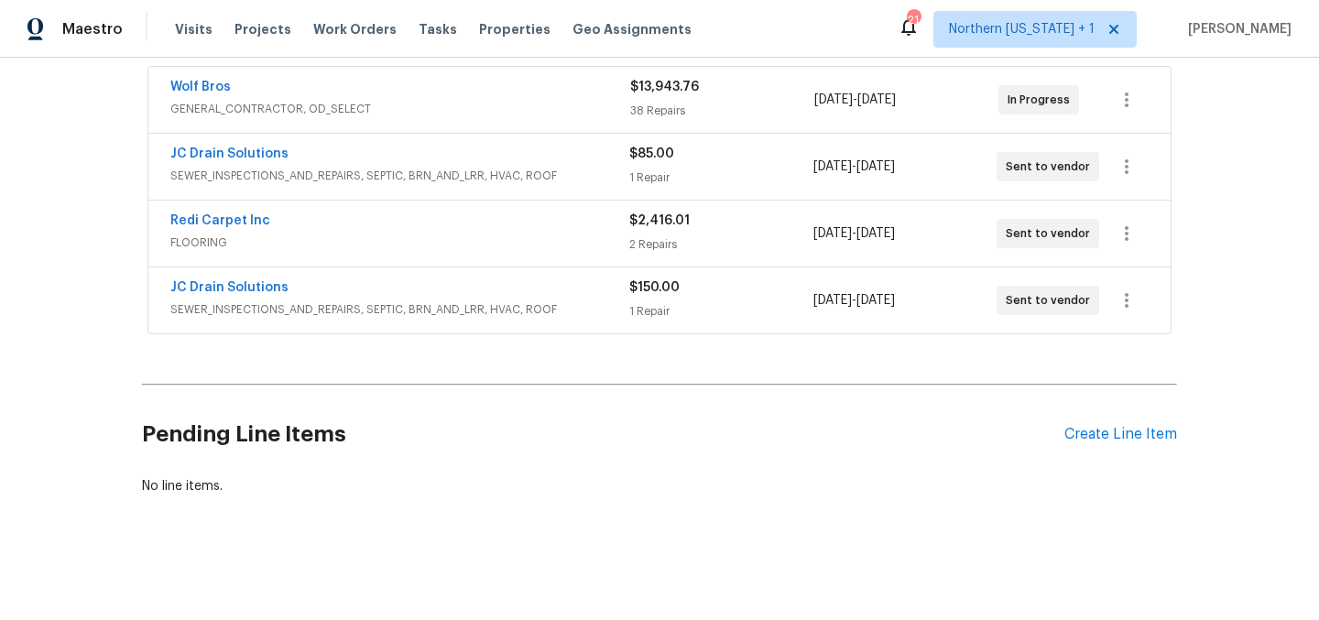
click at [463, 213] on div "Redi Carpet Inc" at bounding box center [399, 223] width 459 height 22
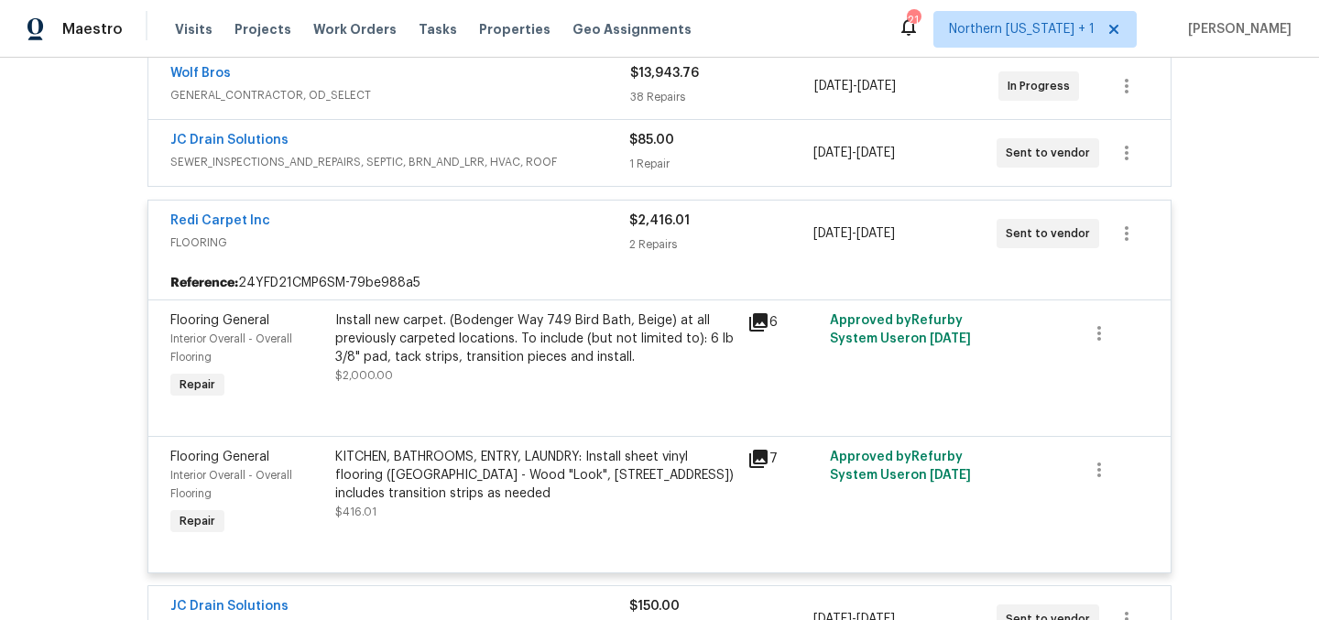
click at [458, 223] on div "Redi Carpet Inc" at bounding box center [399, 223] width 459 height 22
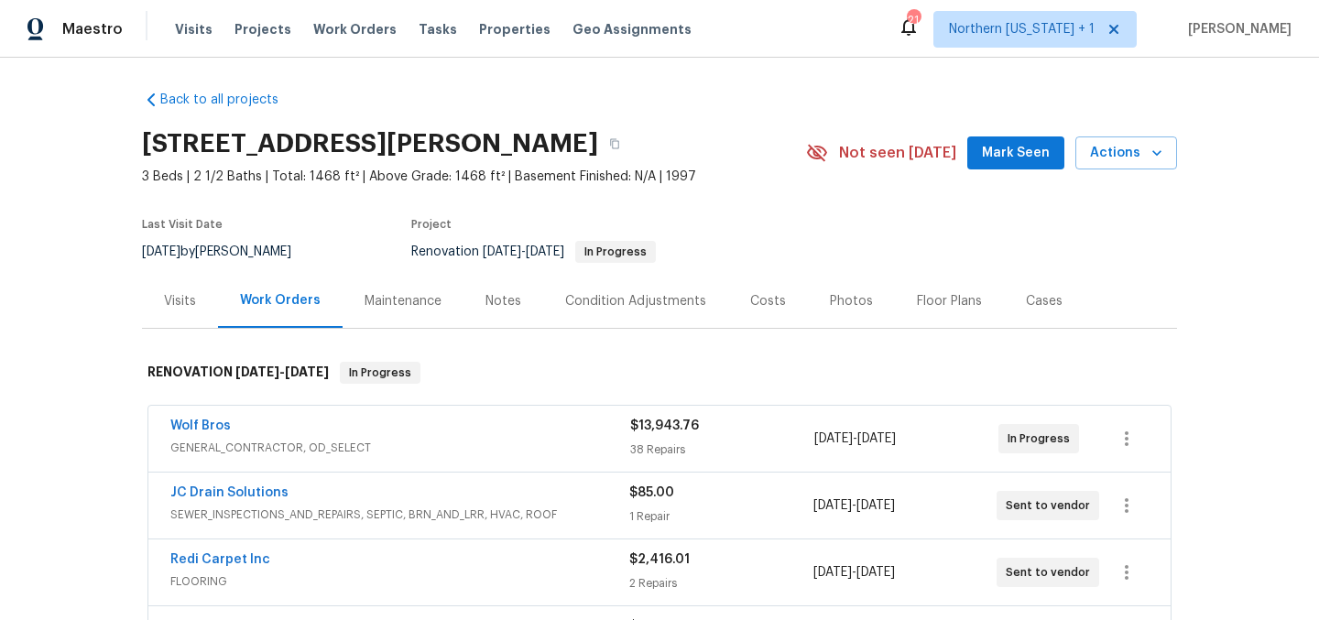
scroll to position [0, 0]
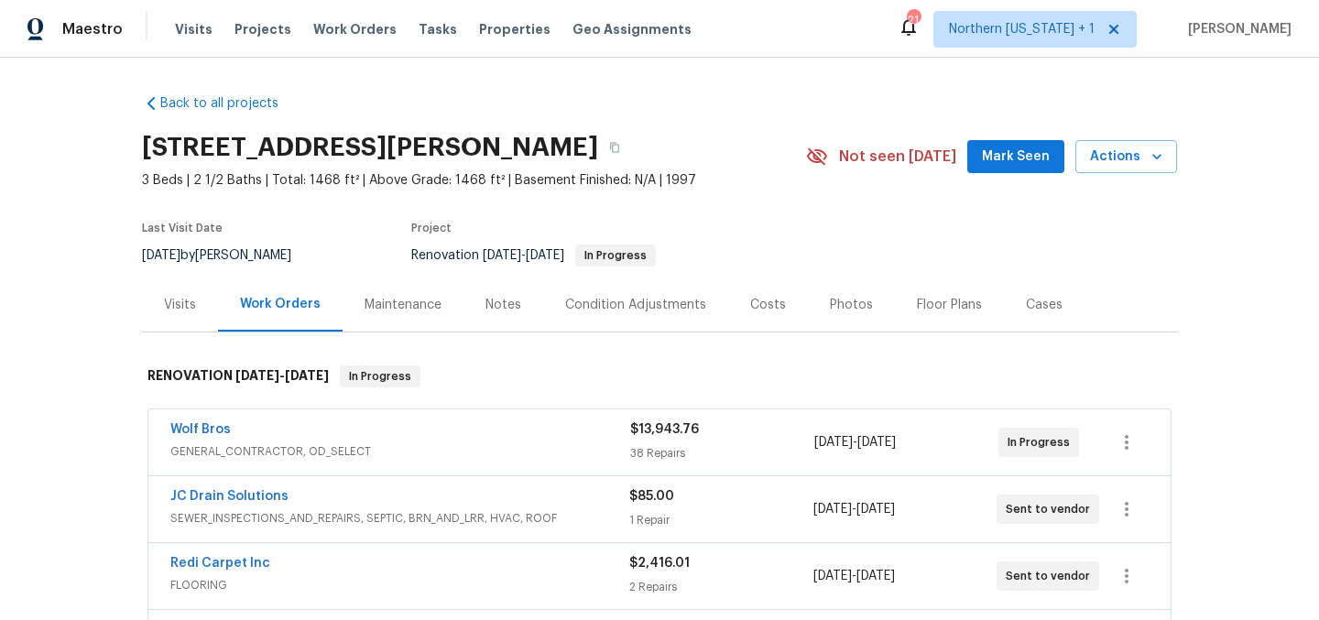
click at [735, 144] on div "3217 Birney Ct, Evans, CO 80620" at bounding box center [474, 148] width 664 height 48
click at [658, 80] on div "Back to all projects 3217 Birney Ct, Evans, CO 80620 3 Beds | 2 1/2 Baths | Tot…" at bounding box center [659, 466] width 1035 height 773
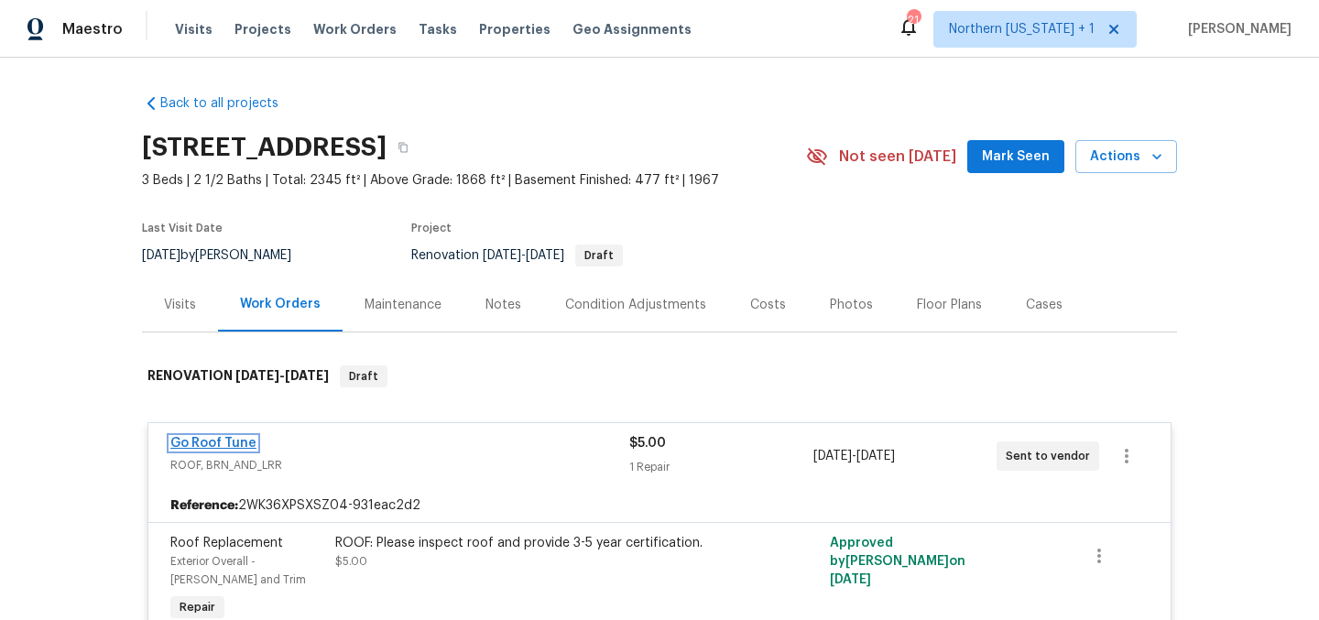
click at [211, 437] on link "Go Roof Tune" at bounding box center [213, 443] width 86 height 13
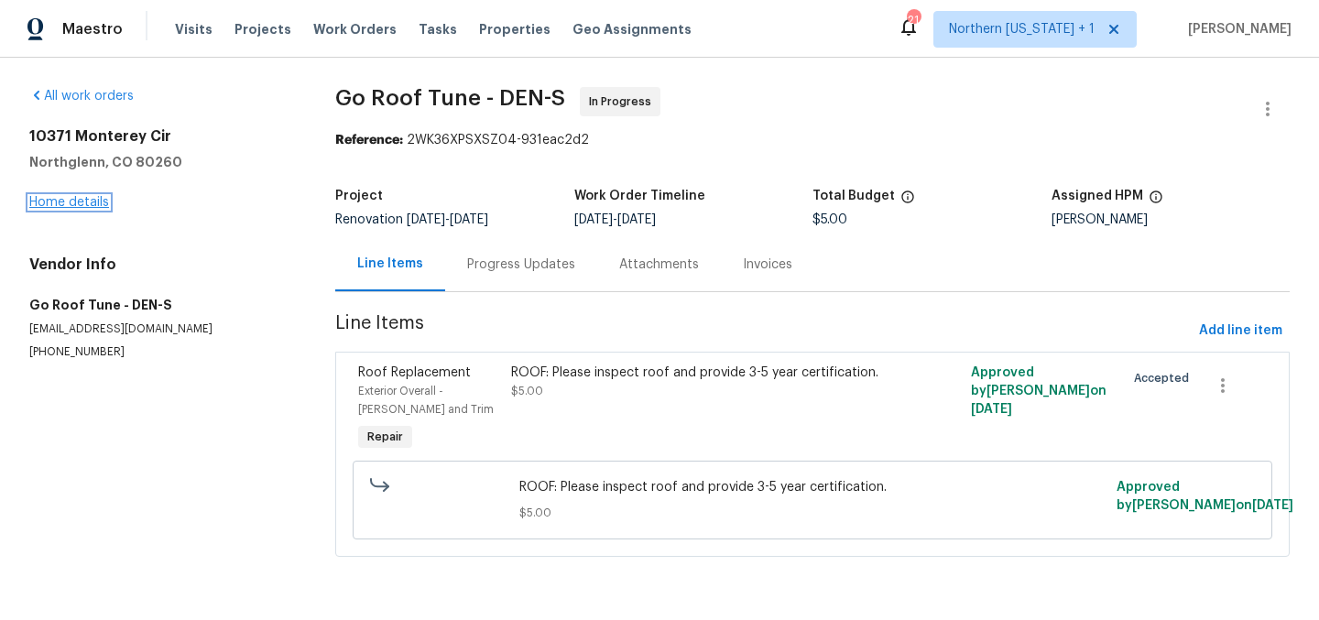
click at [82, 199] on link "Home details" at bounding box center [69, 202] width 80 height 13
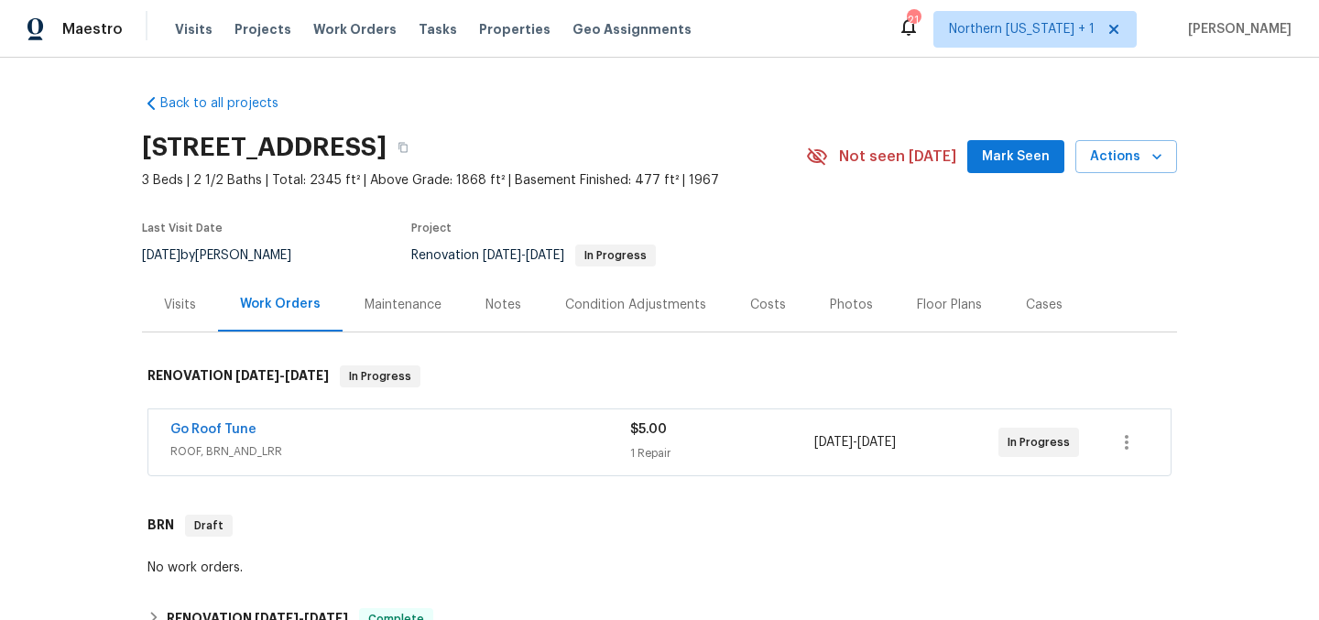
click at [496, 305] on div "Notes" at bounding box center [503, 305] width 36 height 18
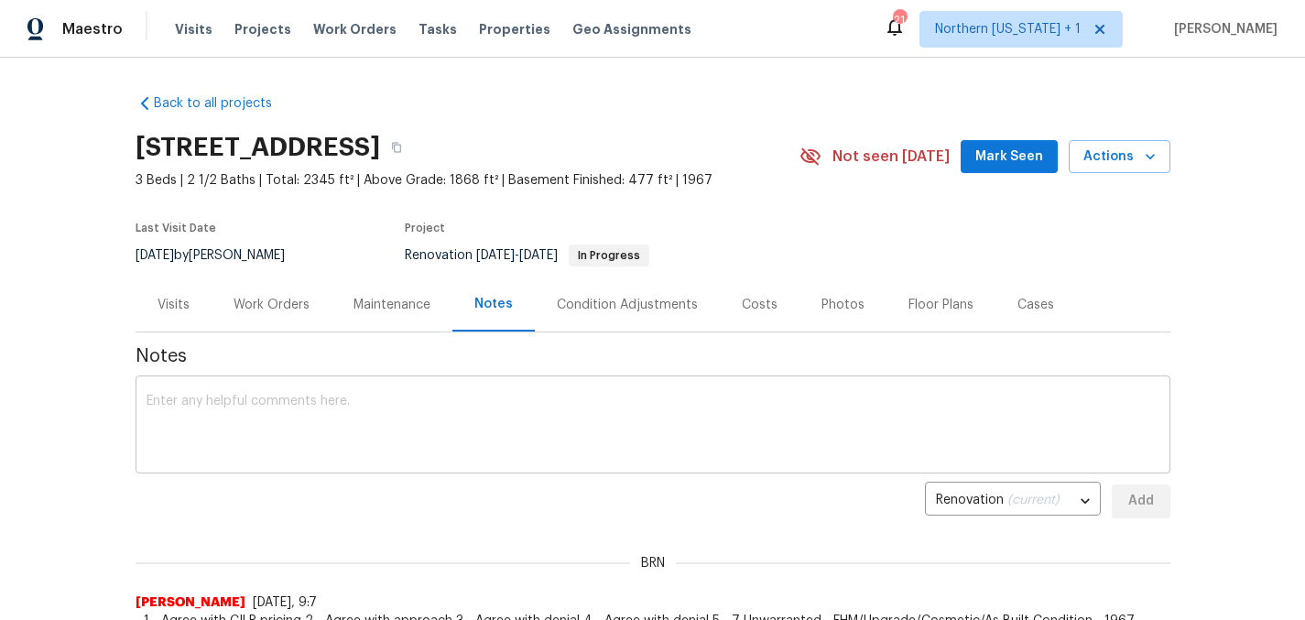
click at [646, 426] on textarea at bounding box center [653, 427] width 1013 height 64
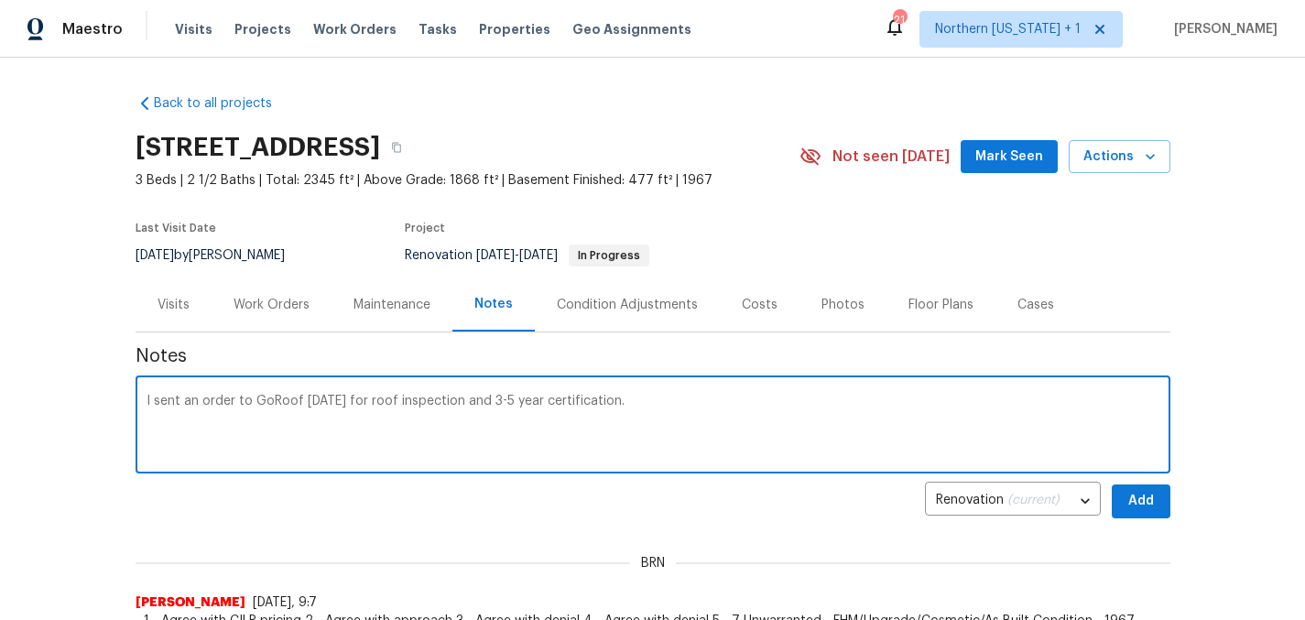
click at [474, 401] on textarea "I sent an order to GoRoof today for roof inspection and 3-5 year certification." at bounding box center [653, 427] width 1013 height 64
click at [684, 419] on textarea "I sent an order to GoRoof today for roof inspection, 3-5 year certification." at bounding box center [653, 427] width 1013 height 64
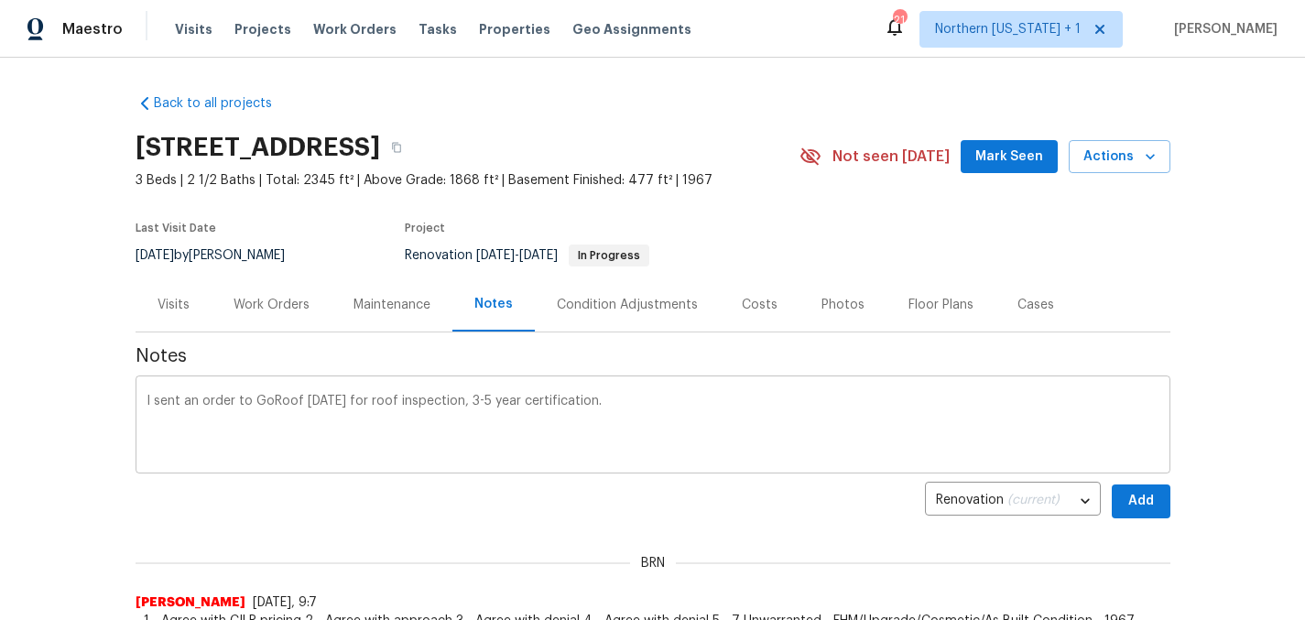
click at [137, 396] on div "I sent an order to GoRoof today for roof inspection, 3-5 year certification. x ​" at bounding box center [653, 426] width 1035 height 93
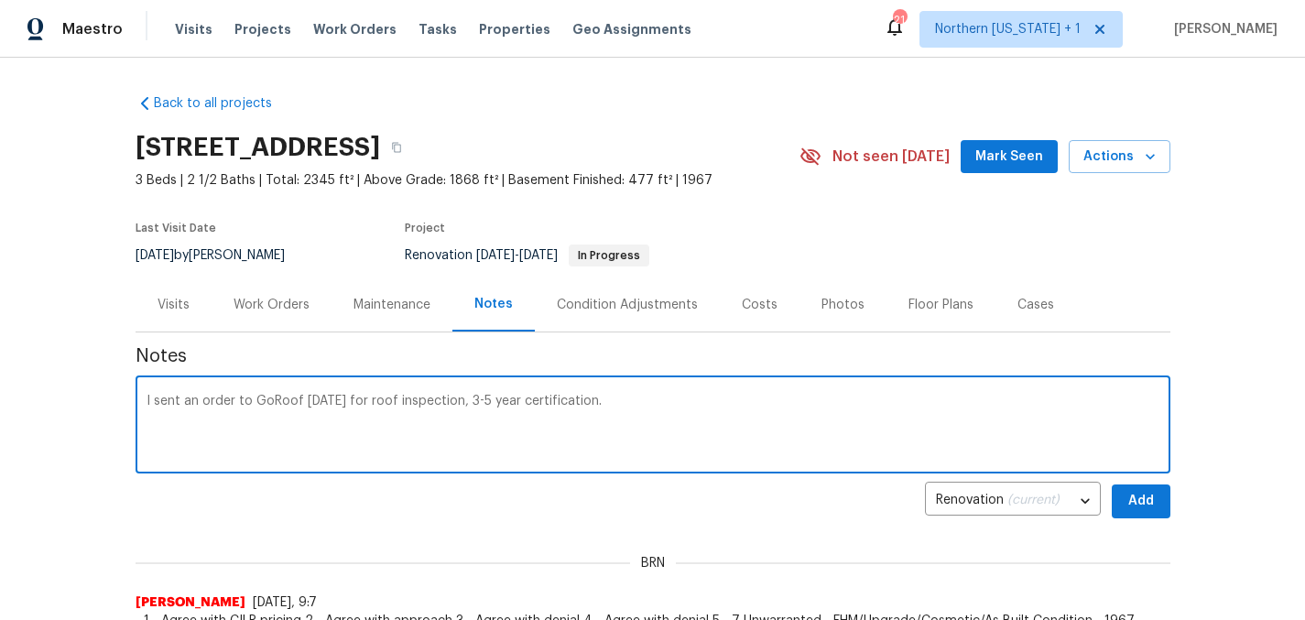
click at [147, 402] on textarea "I sent an order to GoRoof today for roof inspection, 3-5 year certification." at bounding box center [653, 427] width 1013 height 64
paste textarea "Cary Sheih"
click at [291, 397] on textarea "Per Cary Sheih I sent an order to GoRoof today for roof inspection, 3-5 year ce…" at bounding box center [653, 427] width 1013 height 64
type textarea "Per Cary Sheih/BRN, I sent an order to GoRoof today for roof inspection, 3-5 ye…"
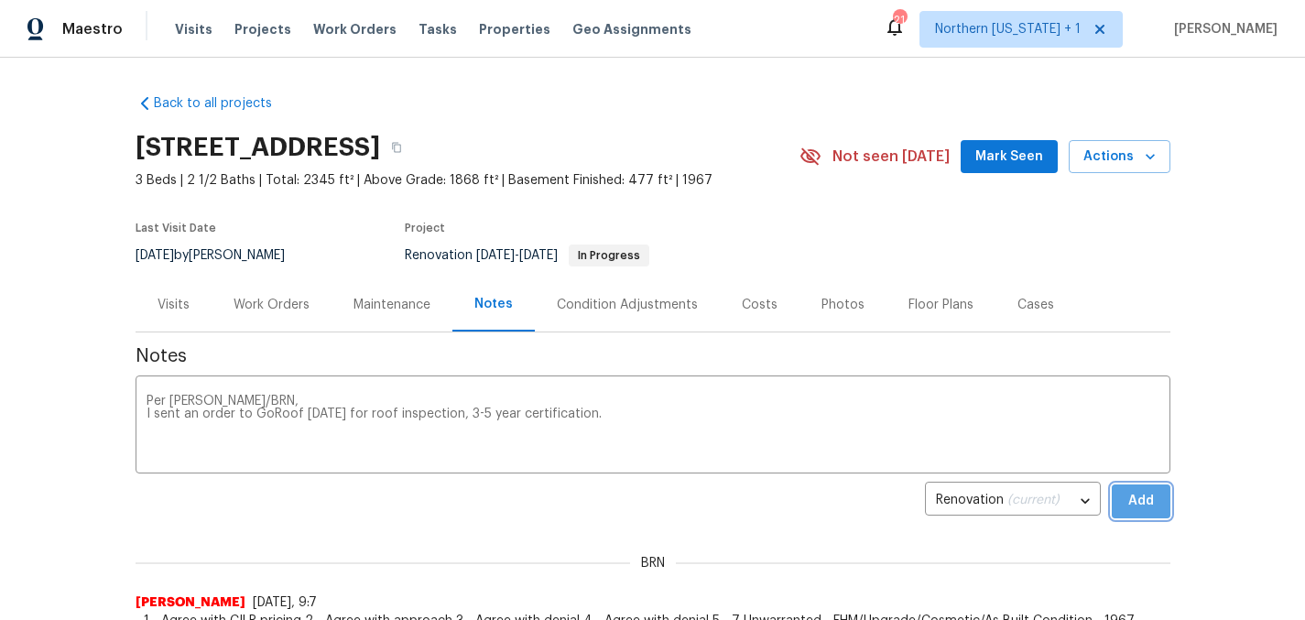
click at [1137, 507] on span "Add" at bounding box center [1141, 501] width 29 height 23
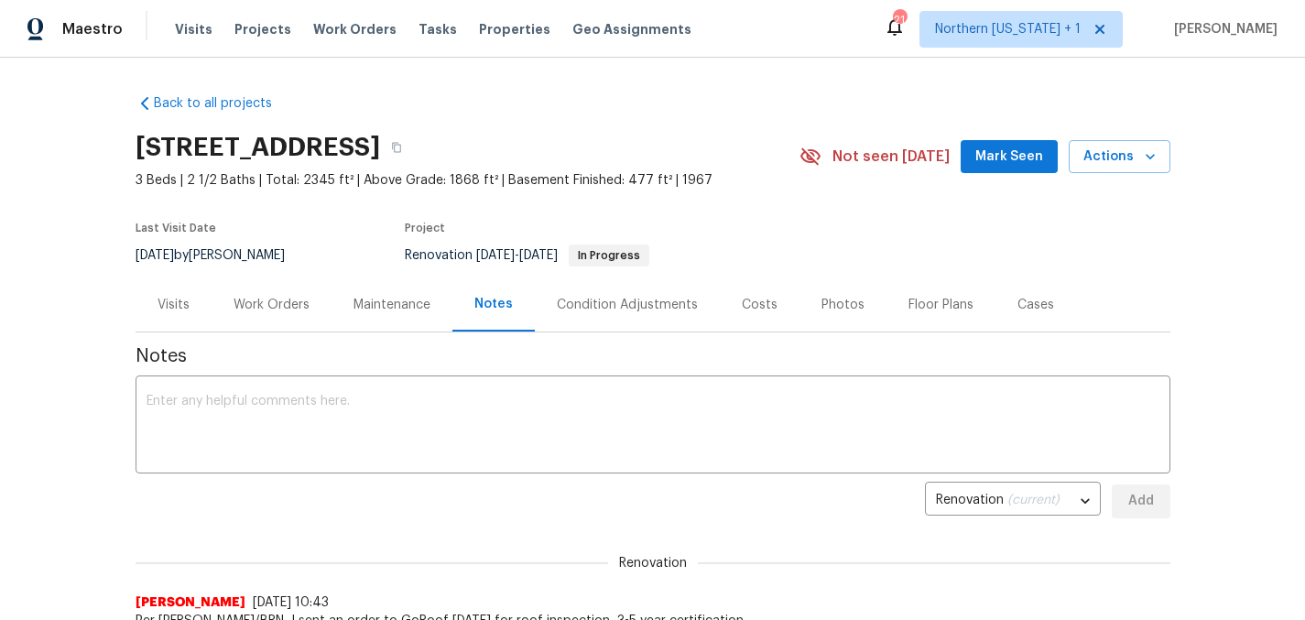
click at [271, 309] on div "Work Orders" at bounding box center [272, 305] width 76 height 18
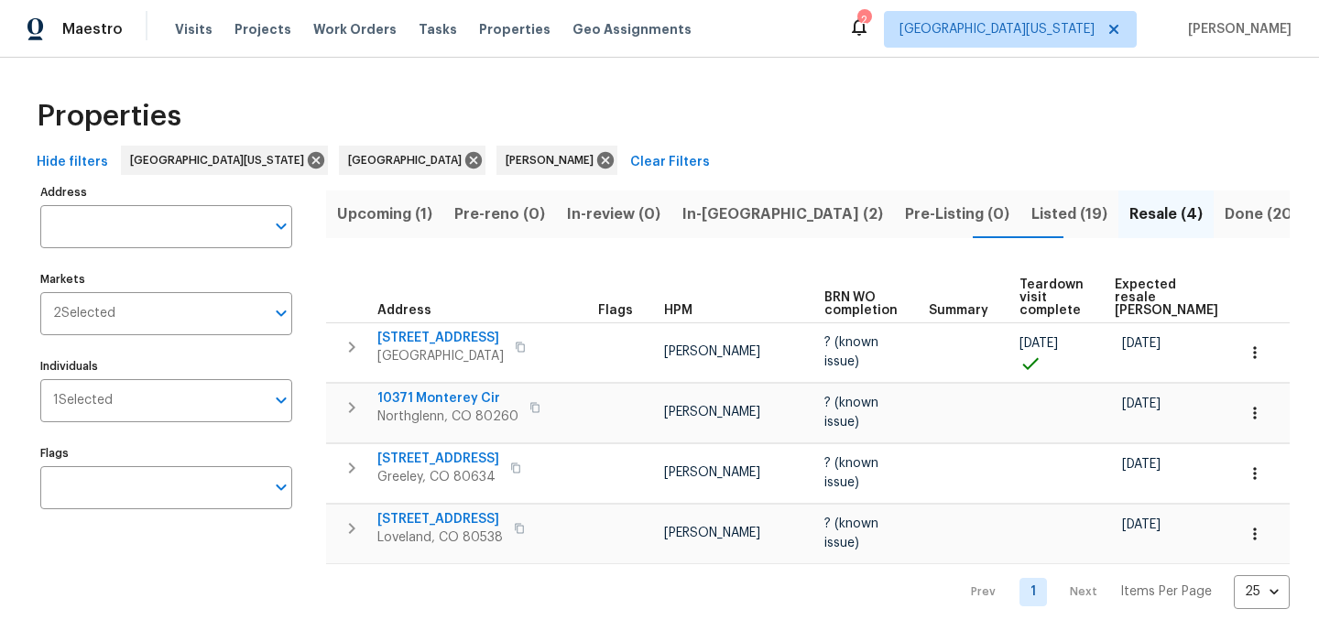
click at [1137, 280] on span "Expected resale [PERSON_NAME]" at bounding box center [1166, 297] width 103 height 38
click at [818, 107] on div "Properties" at bounding box center [659, 116] width 1260 height 59
